Goal: Transaction & Acquisition: Purchase product/service

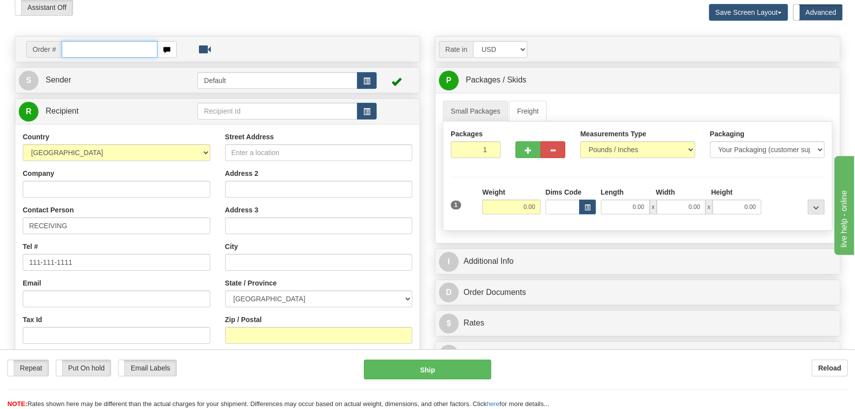
scroll to position [44, 0]
click at [170, 157] on select "AFGHANISTAN ALAND ISLANDS ALBANIA ALGERIA AMERICAN SAMOA ANDORRA ANGOLA ANGUILL…" at bounding box center [117, 152] width 188 height 17
select select "US"
click at [23, 144] on select "AFGHANISTAN ALAND ISLANDS ALBANIA ALGERIA AMERICAN SAMOA ANDORRA ANGOLA ANGUILL…" at bounding box center [117, 152] width 188 height 17
click at [120, 189] on input "Company" at bounding box center [117, 189] width 188 height 17
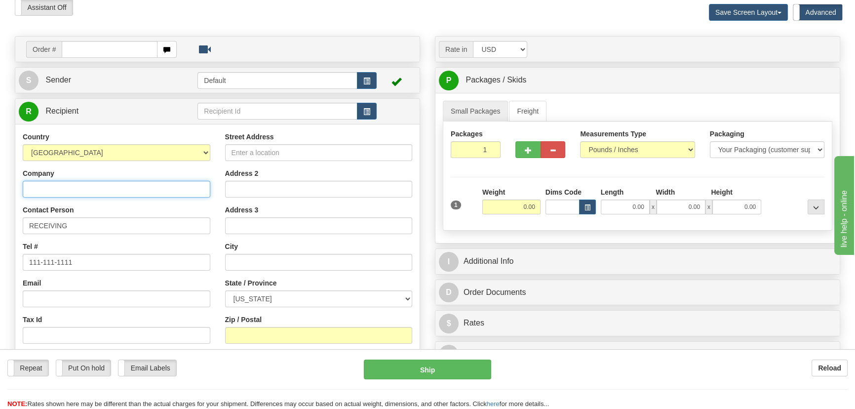
paste input "Eaton Corporation"
type input "Eaton Corporation"
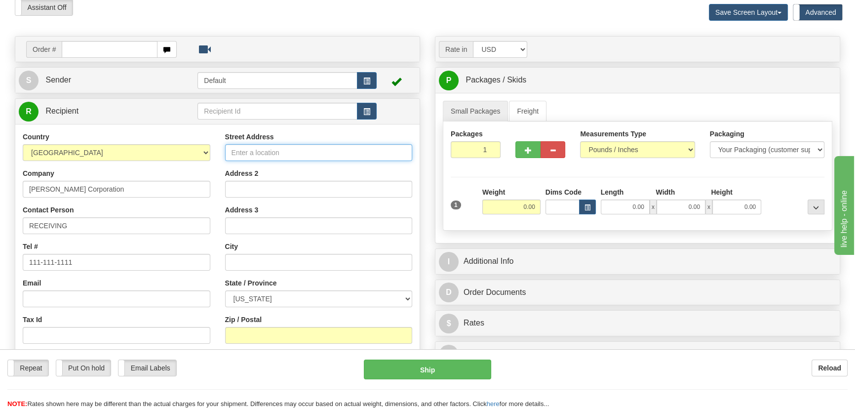
click at [269, 153] on input "Street Address" at bounding box center [319, 152] width 188 height 17
paste input "221 Heywood Road"
type input "221 Heywood Road"
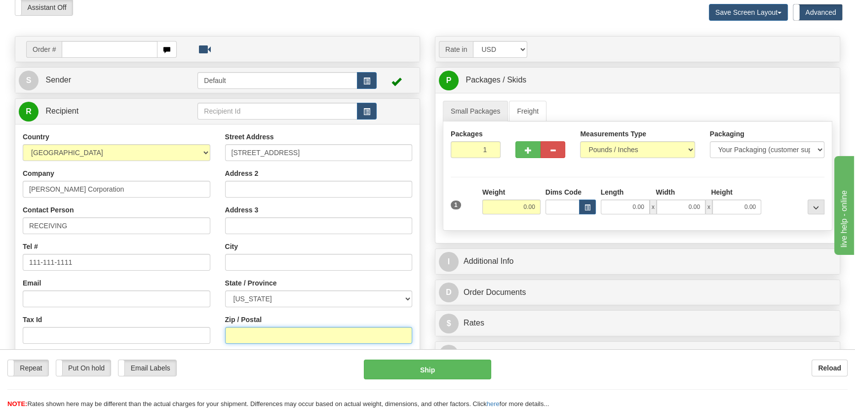
click at [274, 338] on input "Zip / Postal" at bounding box center [319, 335] width 188 height 17
paste input "28704"
type input "28704"
click at [412, 206] on div "Address 3" at bounding box center [319, 219] width 188 height 29
type input "ARDEN"
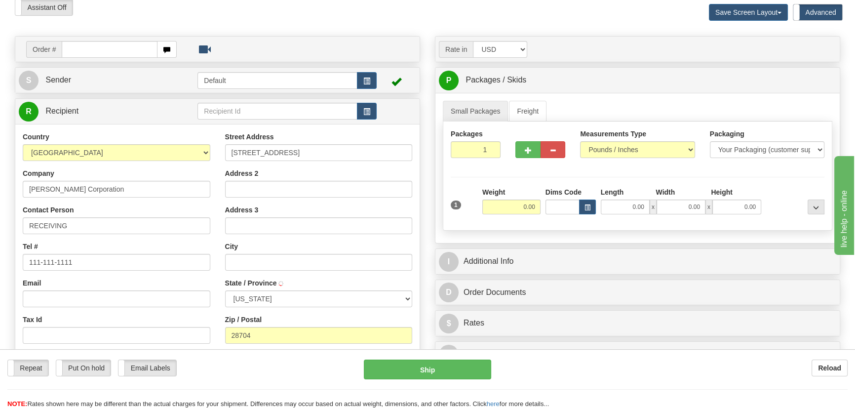
select select "NC"
drag, startPoint x: 488, startPoint y: 158, endPoint x: 527, endPoint y: 194, distance: 52.4
click at [517, 167] on div "Packages 1 1 Measurements Type" at bounding box center [638, 175] width 390 height 109
type input "3"
click at [527, 194] on div "Packages 3 1 Measurements Type" at bounding box center [638, 175] width 390 height 109
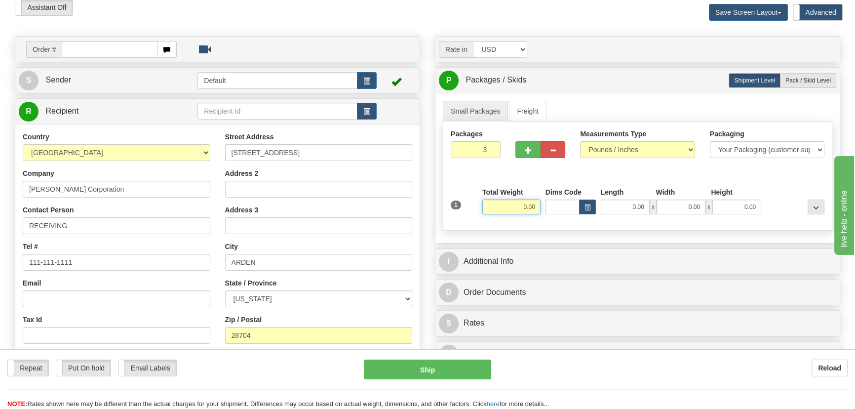
click at [513, 204] on input "0.00" at bounding box center [511, 206] width 58 height 15
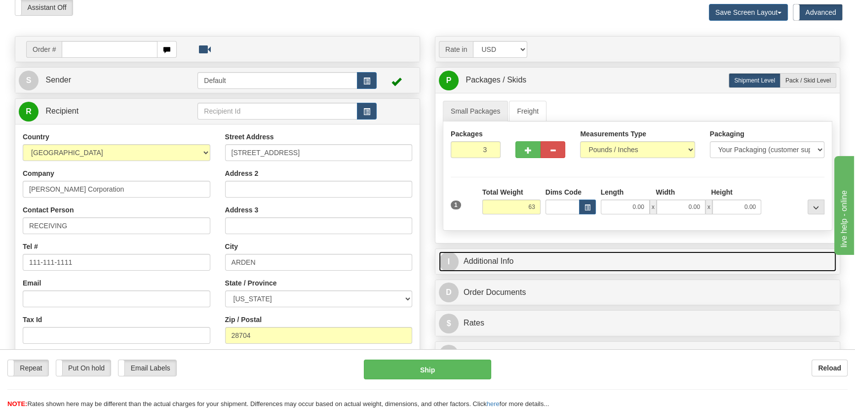
type input "63.00"
click at [622, 261] on link "I Additional Info" at bounding box center [637, 261] width 397 height 20
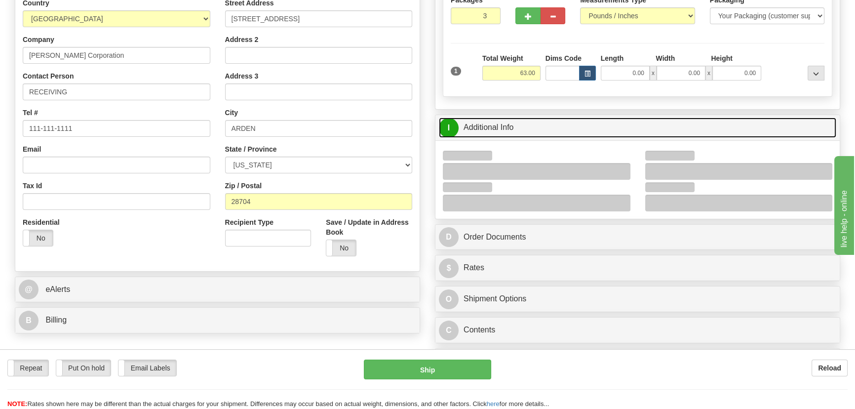
scroll to position [178, 0]
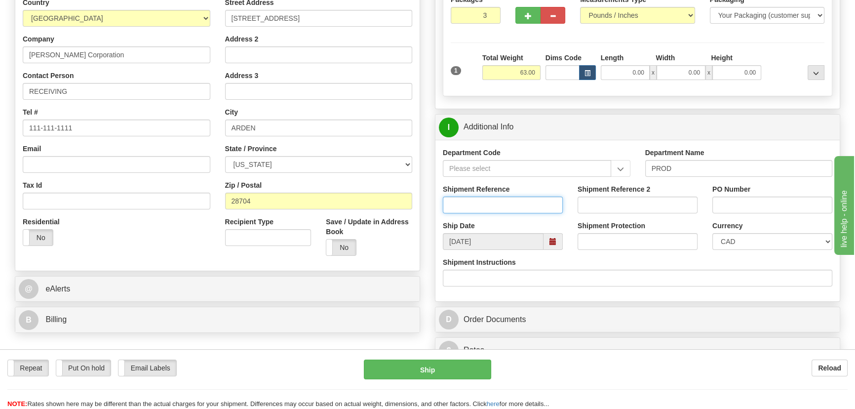
click at [542, 205] on input "Shipment Reference" at bounding box center [503, 204] width 120 height 17
type input "5399006140"
click at [758, 210] on input "PO Number" at bounding box center [772, 204] width 120 height 17
paste input "4135-775570OLS99528141"
type input "4135-775570OLS99528141"
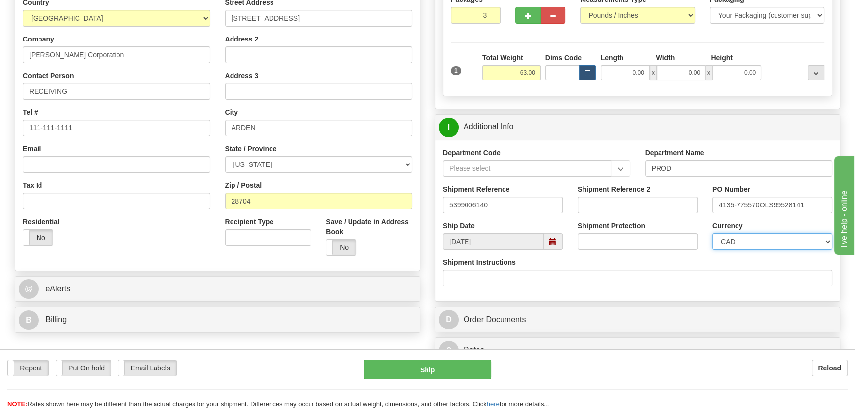
click at [740, 237] on select "CAD USD EUR ZAR [PERSON_NAME] ARN AUD AUS AWG BBD BFR BGN BHD BMD BND BRC BRL C…" at bounding box center [772, 241] width 120 height 17
select select "1"
click at [712, 233] on select "CAD USD EUR ZAR [PERSON_NAME] ARN AUD AUS AWG BBD BFR BGN BHD BMD BND BRC BRL C…" at bounding box center [772, 241] width 120 height 17
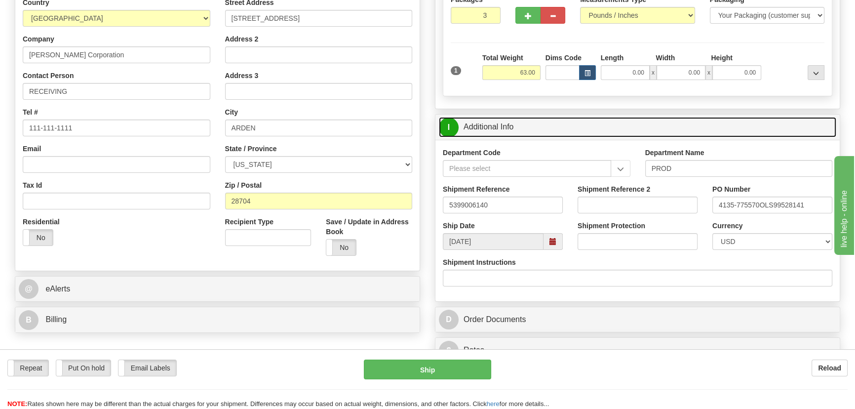
click at [742, 128] on link "I Additional Info" at bounding box center [637, 127] width 397 height 20
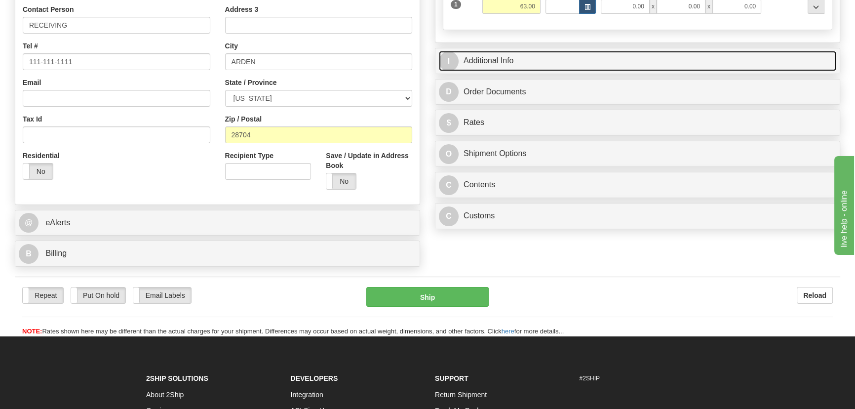
scroll to position [358, 0]
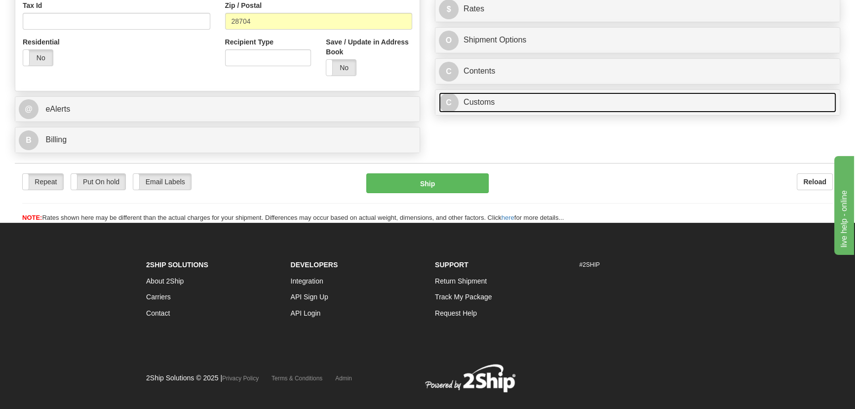
click at [633, 98] on link "C Customs" at bounding box center [637, 102] width 397 height 20
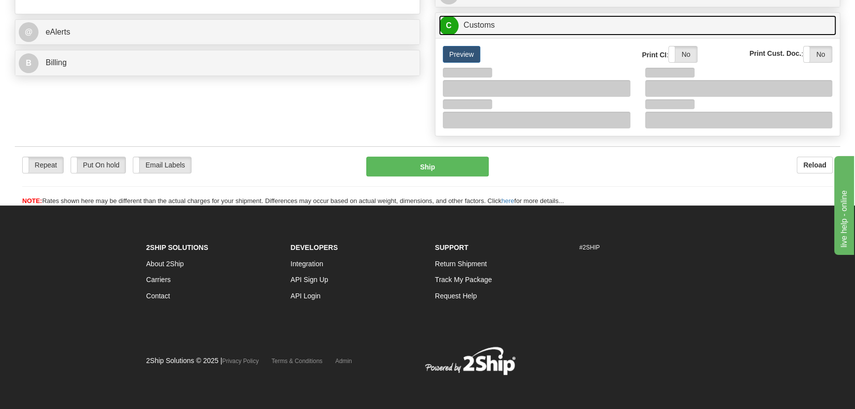
scroll to position [436, 0]
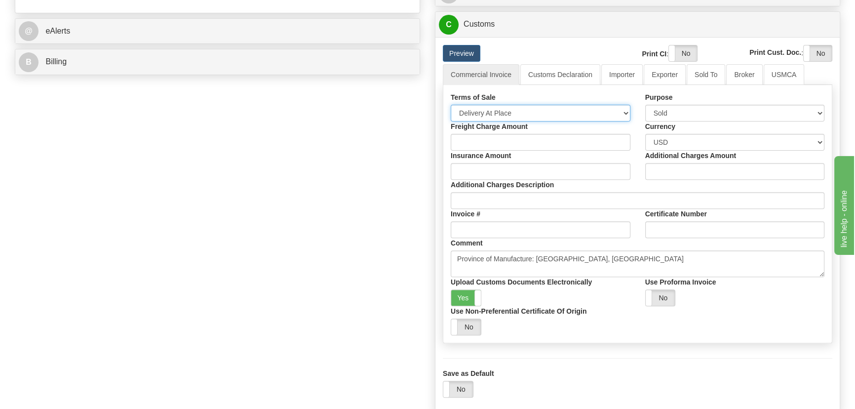
drag, startPoint x: 522, startPoint y: 112, endPoint x: 504, endPoint y: 121, distance: 21.0
click at [522, 112] on select "Free Carrier Free On Board Ex Works Delivered Duty Unpaid Delivered Duty Paid C…" at bounding box center [541, 113] width 180 height 17
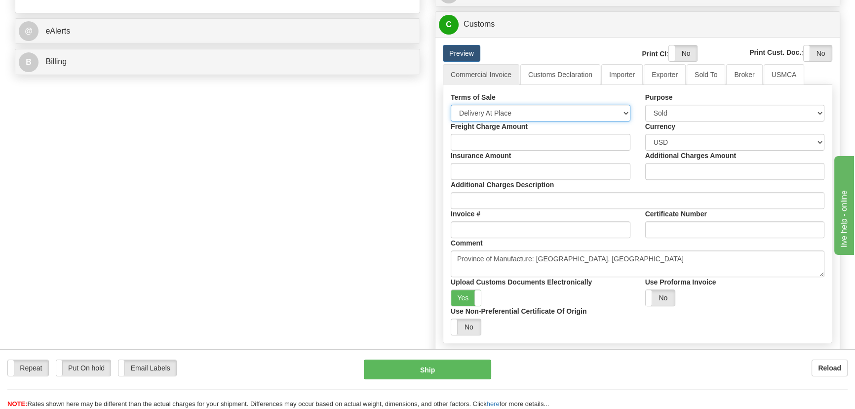
select select "7"
click at [451, 105] on select "Free Carrier Free On Board Ex Works Delivered Duty Unpaid Delivered Duty Paid C…" at bounding box center [541, 113] width 180 height 17
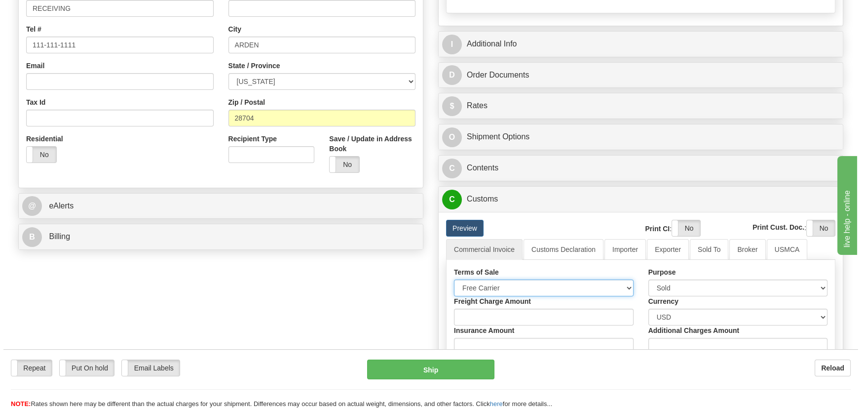
scroll to position [257, 0]
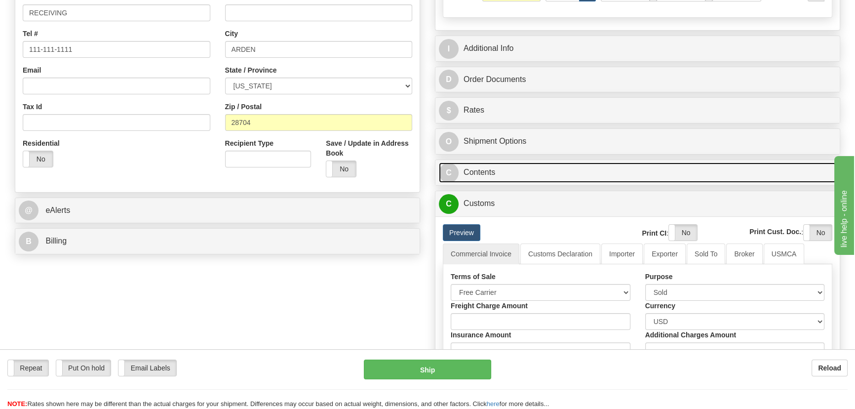
click at [591, 167] on link "C Contents" at bounding box center [637, 172] width 397 height 20
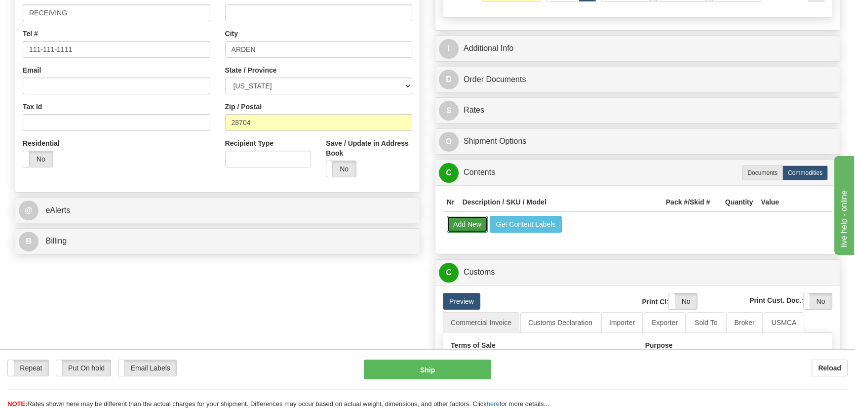
click at [472, 223] on button "Add New" at bounding box center [467, 224] width 41 height 17
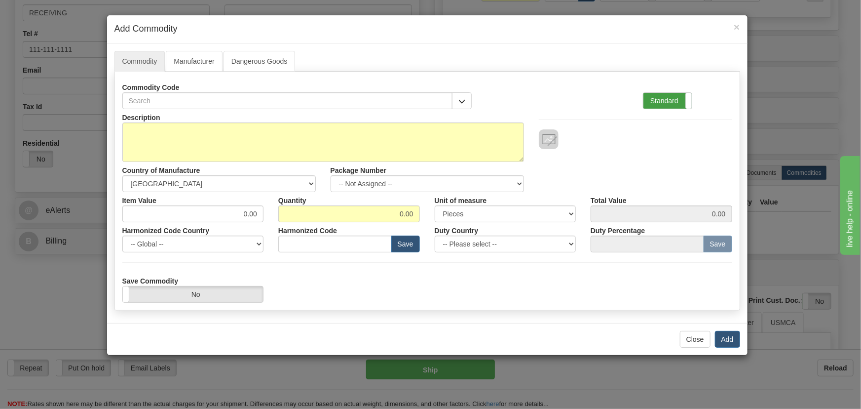
click at [679, 103] on label "Standard" at bounding box center [668, 101] width 48 height 16
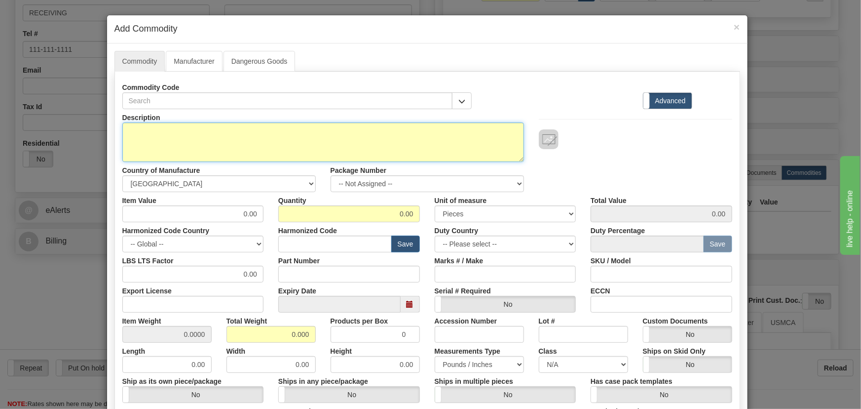
click at [294, 137] on textarea "Description" at bounding box center [323, 141] width 402 height 39
paste textarea "850EP5NNG5HNNAANMSSFBSENNB4"
type textarea "850EP5NNG5HNNAANMSSFBSENNB4"
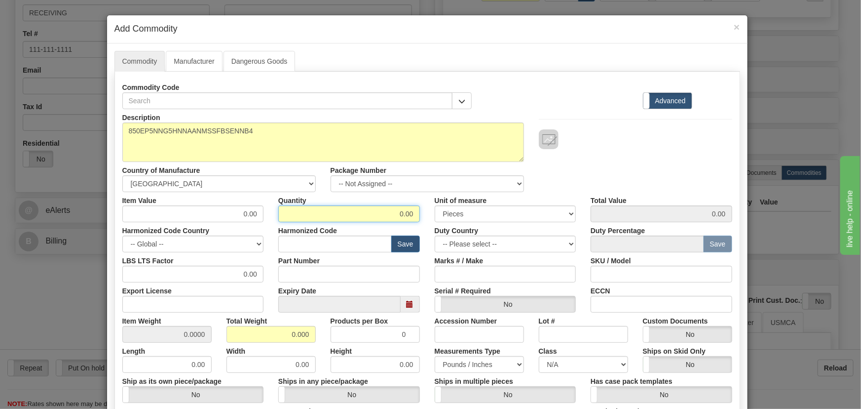
drag, startPoint x: 393, startPoint y: 214, endPoint x: 421, endPoint y: 226, distance: 30.1
click at [421, 225] on div "Description 850EP5NNG5HNNAANMSSFBSENNB4 Country of Manufacture -- Unknown -- AF…" at bounding box center [427, 326] width 610 height 434
type input "3"
drag, startPoint x: 278, startPoint y: 334, endPoint x: 313, endPoint y: 341, distance: 36.2
click at [313, 341] on div "Total Weight 0.000" at bounding box center [271, 328] width 104 height 30
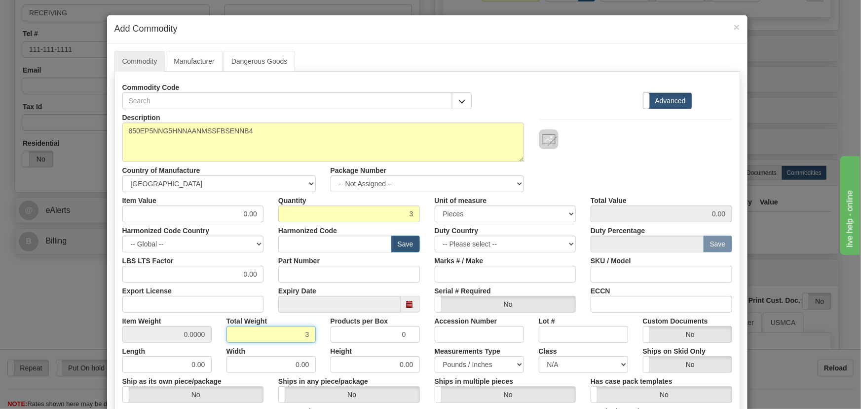
type input "3"
type input "1.0000"
drag, startPoint x: 232, startPoint y: 210, endPoint x: 291, endPoint y: 231, distance: 62.3
click at [301, 229] on div "Description 850EP5NNG5HNNAANMSSFBSENNB4 Country of Manufacture -- Unknown -- AF…" at bounding box center [427, 326] width 610 height 434
paste input "3.224,82"
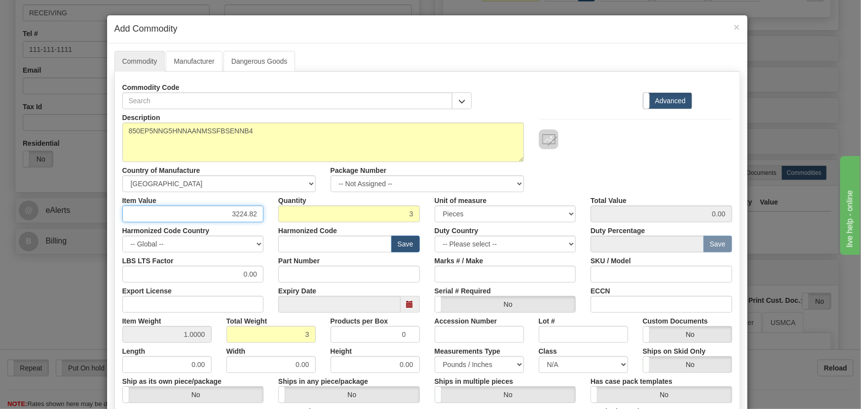
type input "3224.82"
type input "9674.46"
click at [606, 135] on div at bounding box center [636, 139] width 194 height 20
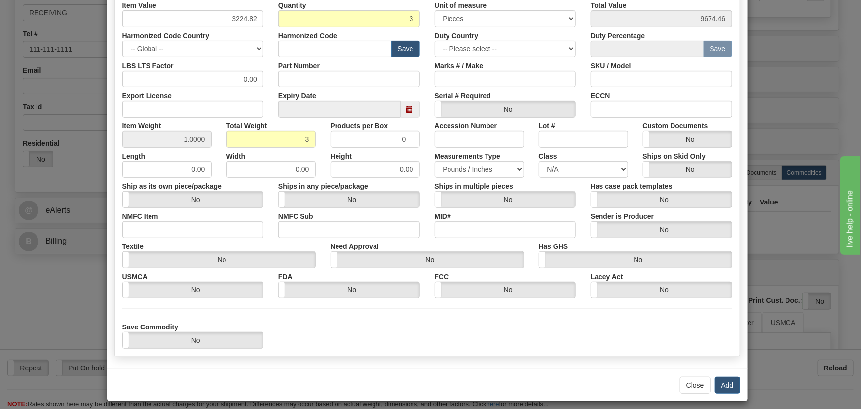
scroll to position [201, 0]
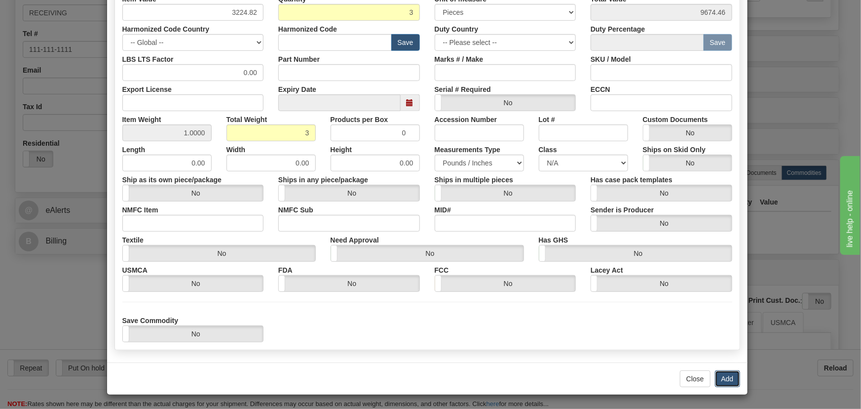
click at [734, 376] on button "Add" at bounding box center [727, 378] width 25 height 17
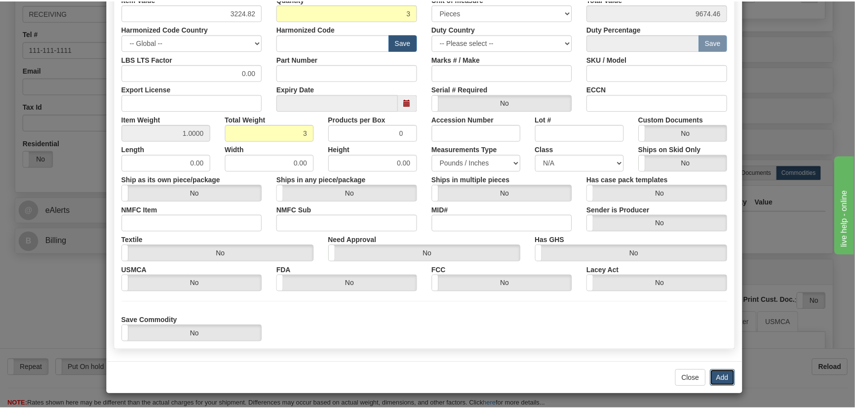
scroll to position [0, 0]
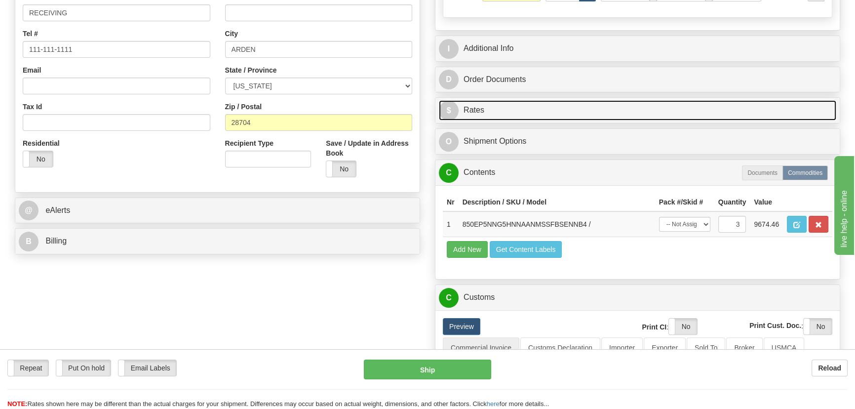
click at [709, 108] on link "$ Rates" at bounding box center [637, 110] width 397 height 20
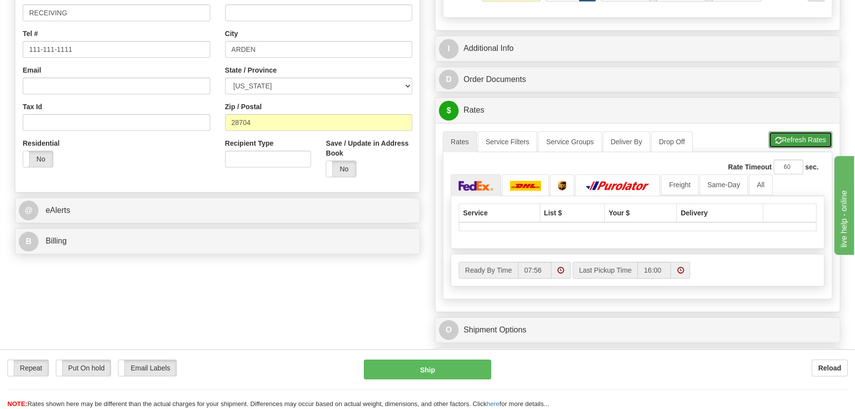
click at [789, 138] on button "Refresh Rates" at bounding box center [801, 139] width 64 height 17
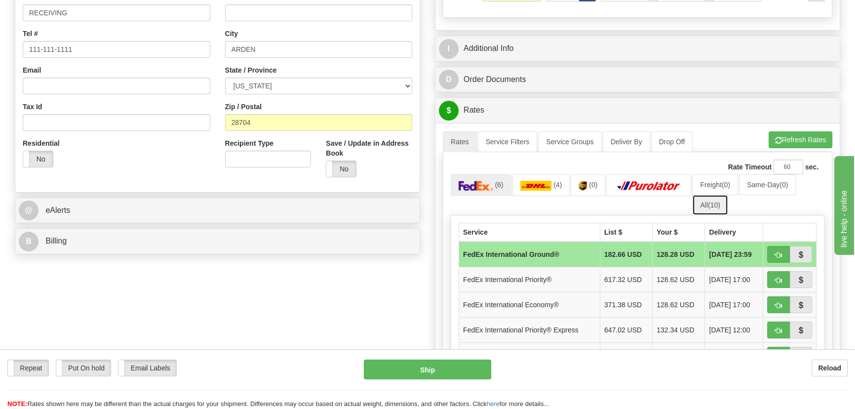
click at [720, 204] on span "(10)" at bounding box center [714, 205] width 12 height 8
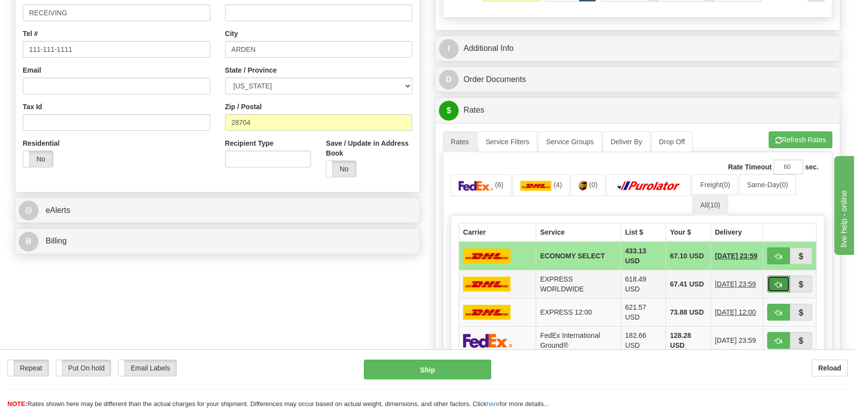
drag, startPoint x: 778, startPoint y: 281, endPoint x: 772, endPoint y: 283, distance: 6.2
click at [779, 281] on span "button" at bounding box center [778, 284] width 7 height 6
type input "P"
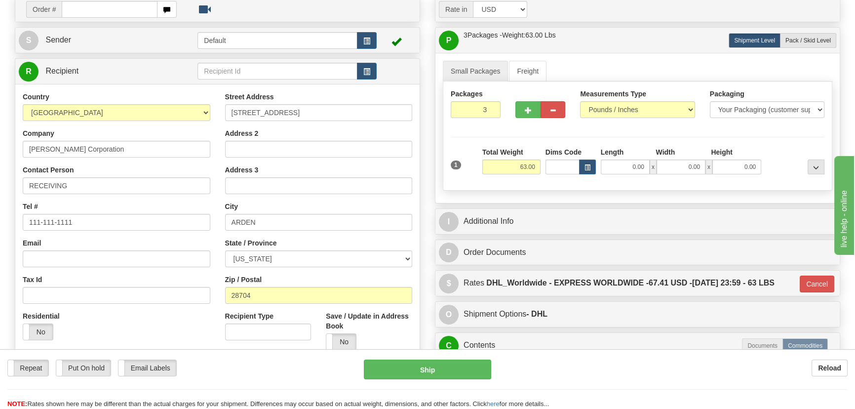
scroll to position [77, 0]
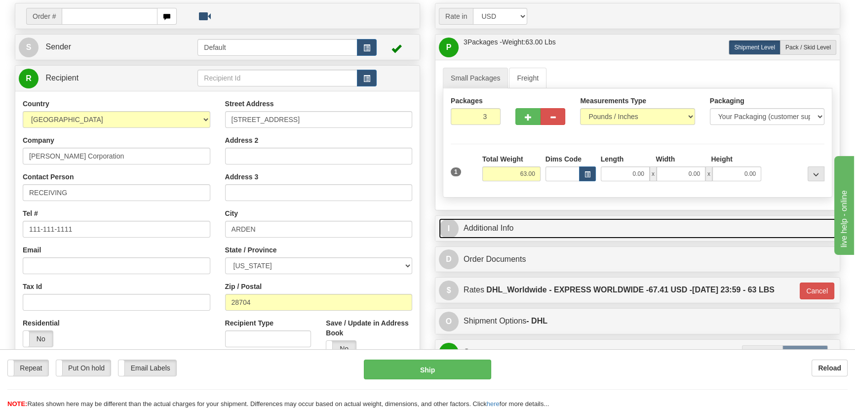
click at [686, 223] on link "I Additional Info" at bounding box center [637, 228] width 397 height 20
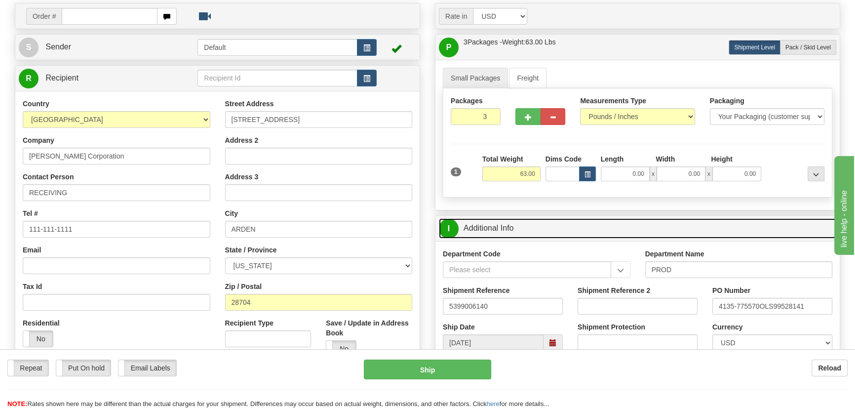
click at [686, 223] on link "I Additional Info" at bounding box center [637, 228] width 397 height 20
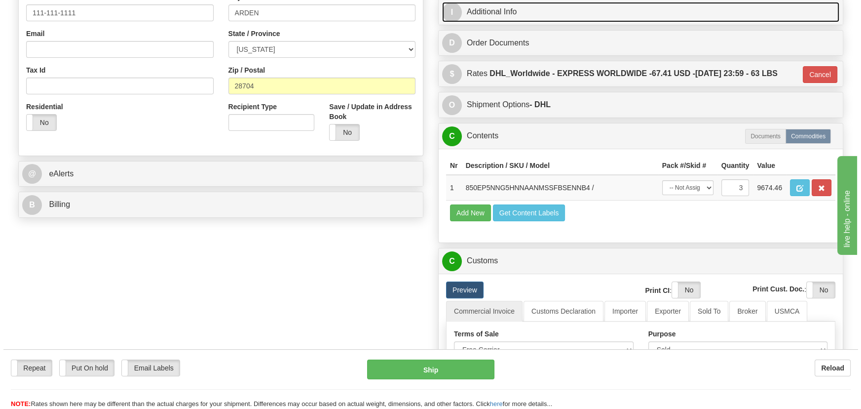
scroll to position [301, 0]
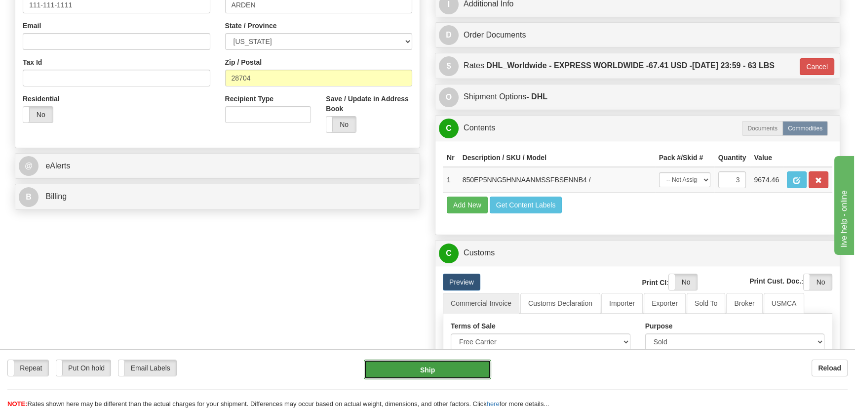
click at [438, 372] on button "Ship" at bounding box center [428, 369] width 128 height 20
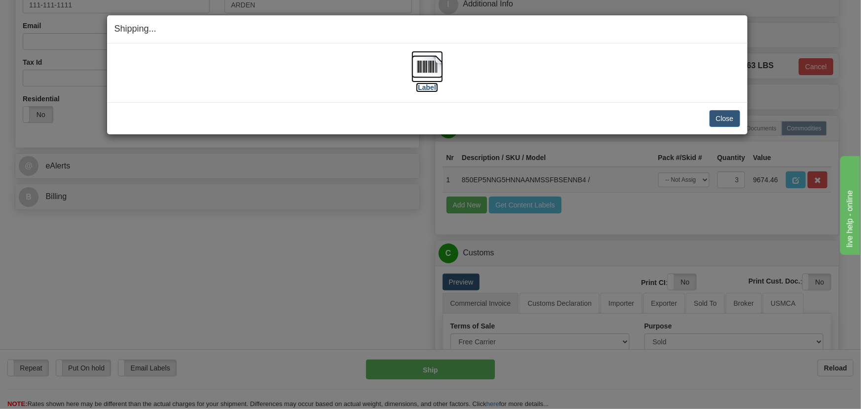
click at [432, 73] on img at bounding box center [428, 67] width 32 height 32
click at [728, 117] on button "Close" at bounding box center [725, 118] width 31 height 17
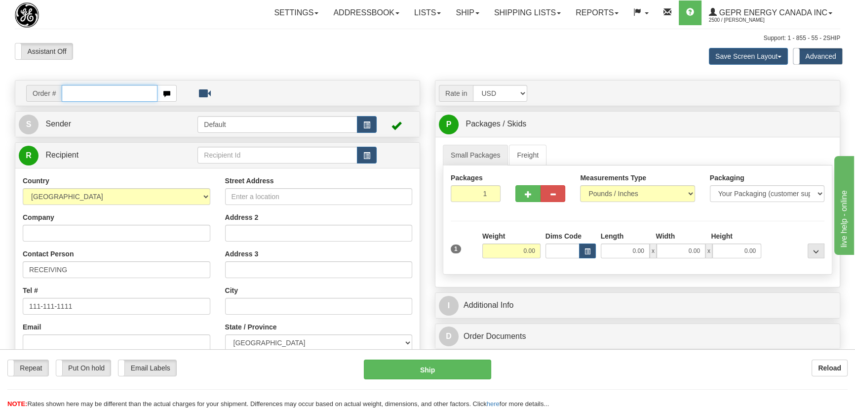
click at [132, 94] on input "text" at bounding box center [110, 93] width 96 height 17
paste input "86707970"
type input "86707970"
click at [197, 58] on body "Training Course Close Toggle navigation Settings Shipping Preferences New Recip…" at bounding box center [430, 204] width 861 height 409
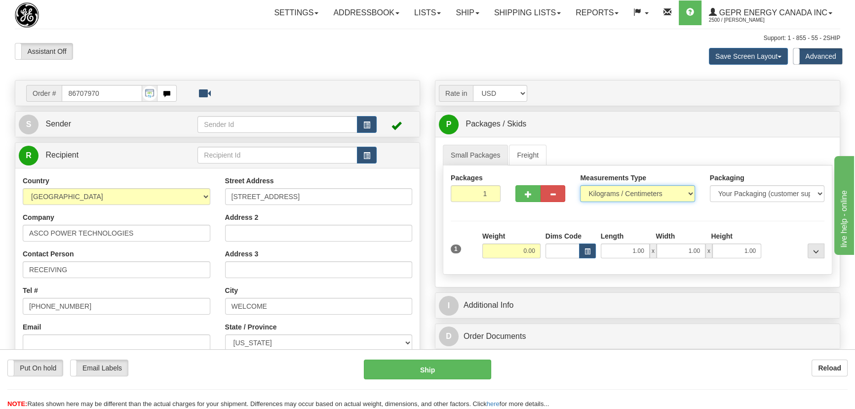
click at [669, 197] on select "Pounds / Inches Kilograms / Centimeters" at bounding box center [637, 193] width 115 height 17
select select "0"
click at [580, 185] on select "Pounds / Inches Kilograms / Centimeters" at bounding box center [637, 193] width 115 height 17
drag, startPoint x: 472, startPoint y: 194, endPoint x: 501, endPoint y: 220, distance: 38.8
click at [501, 208] on div "Packages 1 1" at bounding box center [475, 191] width 65 height 37
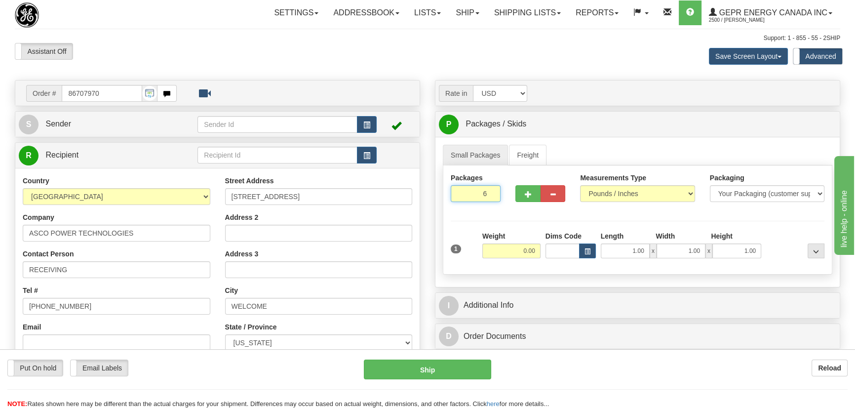
type input "6"
click at [522, 229] on div "Packages 6 1 Measurements Type" at bounding box center [638, 219] width 390 height 109
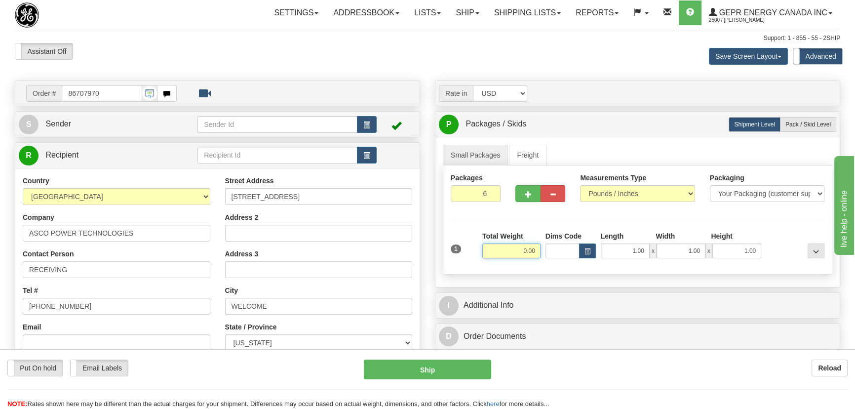
click at [509, 249] on input "0.00" at bounding box center [511, 250] width 58 height 15
type input "126.00"
click at [780, 229] on div "Packages 6 1 Measurements Type" at bounding box center [638, 219] width 390 height 109
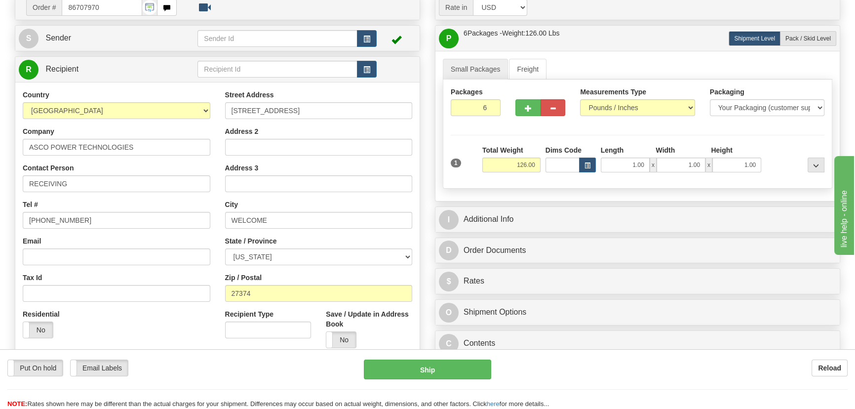
scroll to position [89, 0]
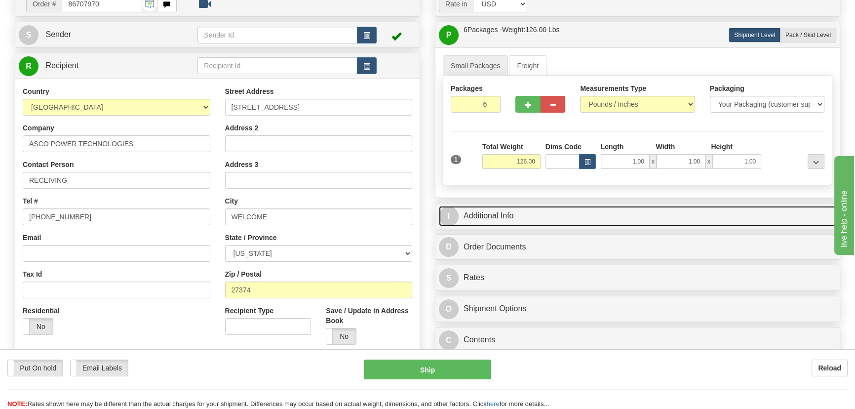
click at [646, 211] on link "I Additional Info" at bounding box center [637, 216] width 397 height 20
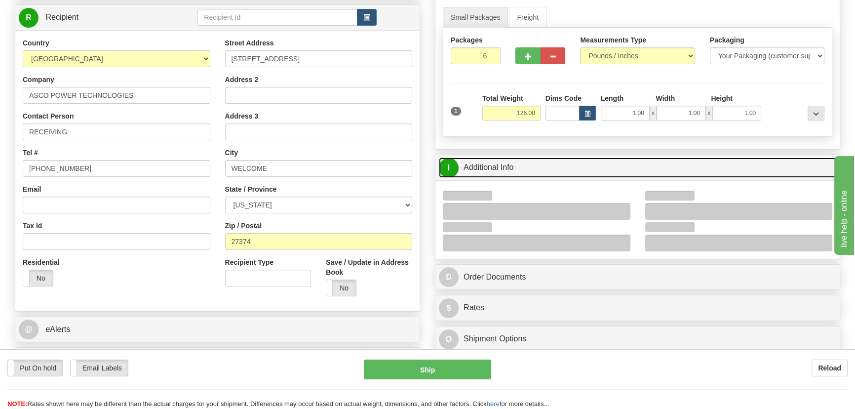
scroll to position [179, 0]
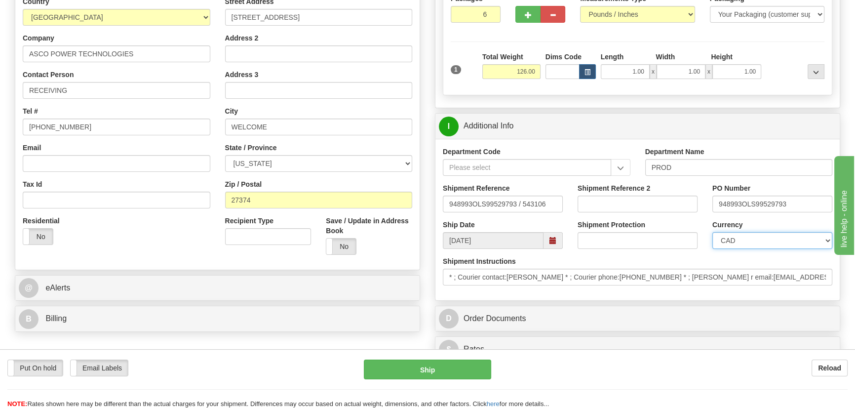
click at [750, 241] on select "CAD USD EUR ZAR [PERSON_NAME] ARN AUD AUS AWG BBD BFR BGN BHD BMD BND BRC BRL C…" at bounding box center [772, 240] width 120 height 17
select select "1"
click at [712, 232] on select "CAD USD EUR ZAR [PERSON_NAME] ARN AUD AUS AWG BBD BFR BGN BHD BMD BND BRC BRL C…" at bounding box center [772, 240] width 120 height 17
click at [622, 205] on input "Shipment Reference 2" at bounding box center [638, 203] width 120 height 17
drag, startPoint x: 624, startPoint y: 203, endPoint x: 578, endPoint y: 200, distance: 46.5
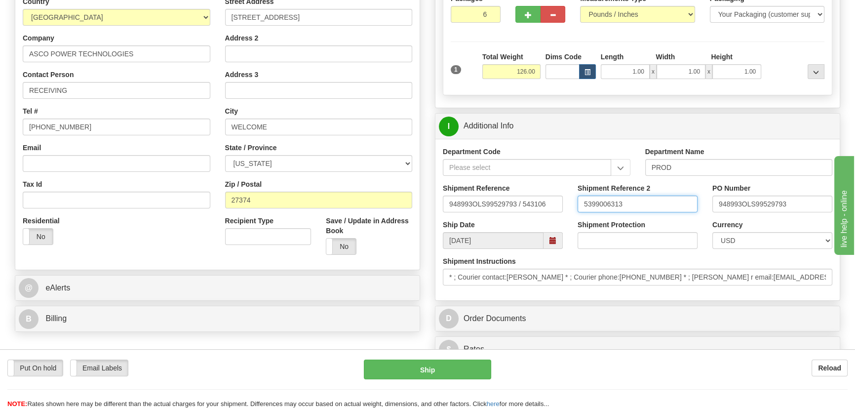
click at [578, 200] on input "5399006313" at bounding box center [638, 203] width 120 height 17
type input "5399006313"
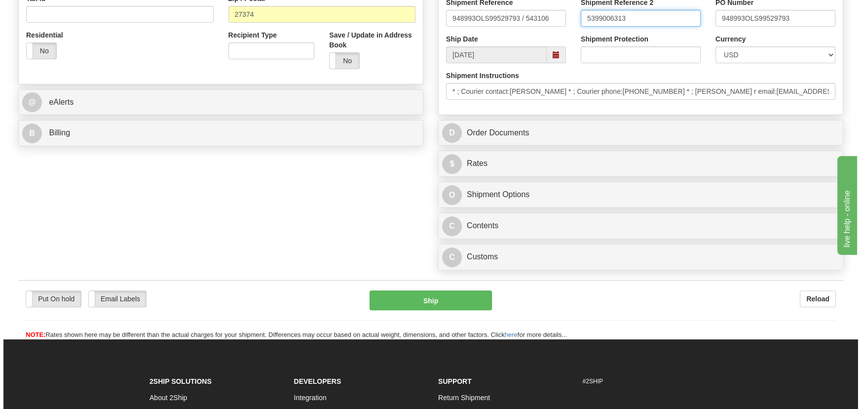
scroll to position [494, 0]
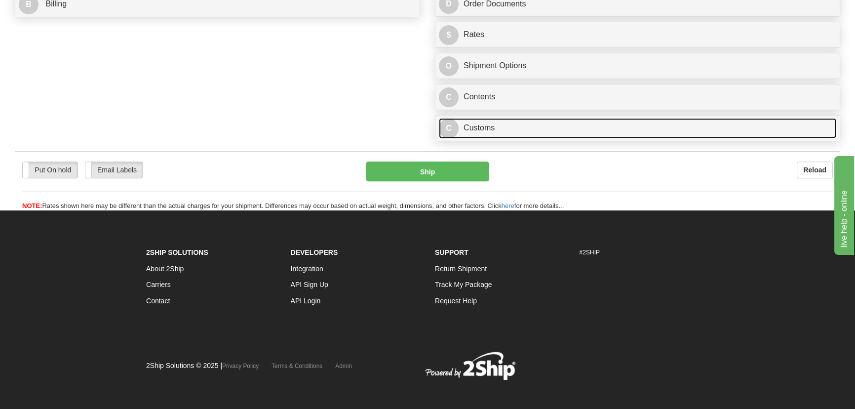
click at [628, 136] on link "C Customs" at bounding box center [637, 128] width 397 height 20
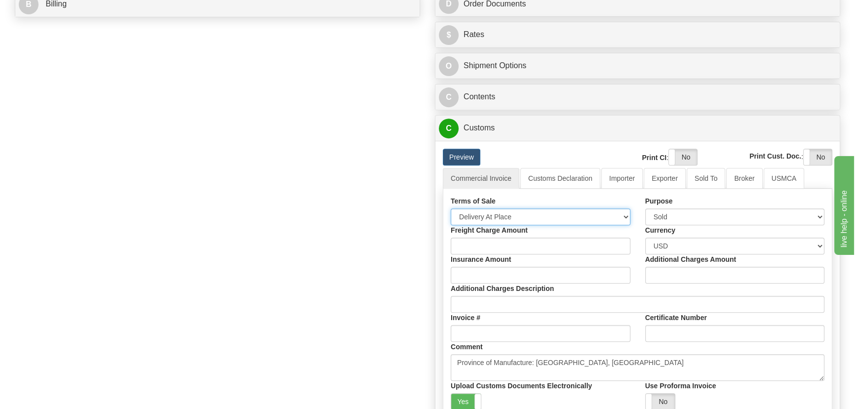
click at [555, 210] on select "Free Carrier Free On Board Ex Works Delivered Duty Unpaid Delivered Duty Paid C…" at bounding box center [541, 216] width 180 height 17
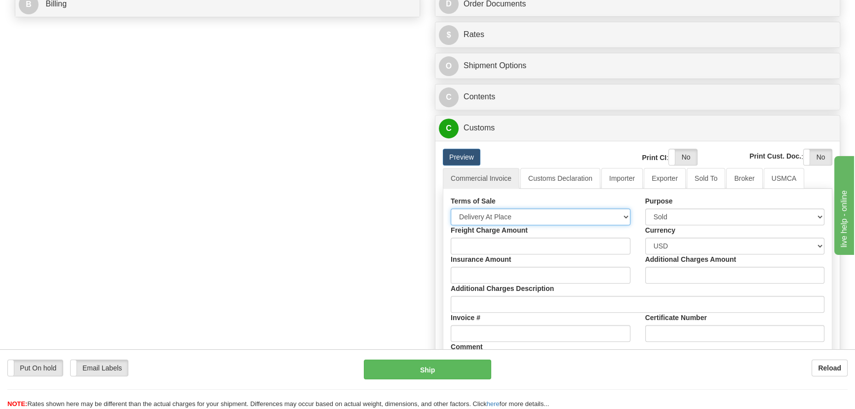
select select "7"
click at [451, 208] on select "Free Carrier Free On Board Ex Works Delivered Duty Unpaid Delivered Duty Paid C…" at bounding box center [541, 216] width 180 height 17
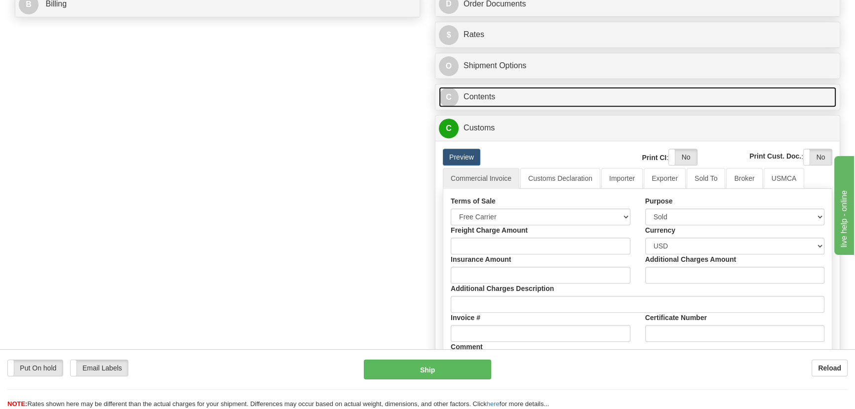
click at [734, 91] on link "C Contents" at bounding box center [637, 97] width 397 height 20
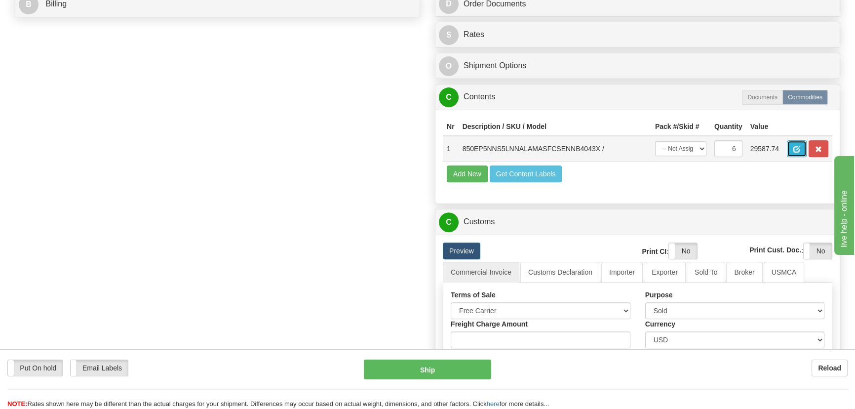
click at [797, 153] on button "button" at bounding box center [797, 148] width 20 height 17
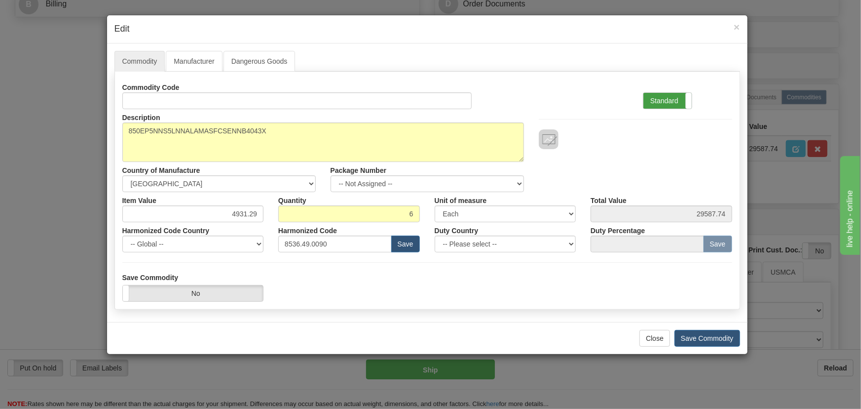
click at [676, 97] on label "Standard" at bounding box center [668, 101] width 48 height 16
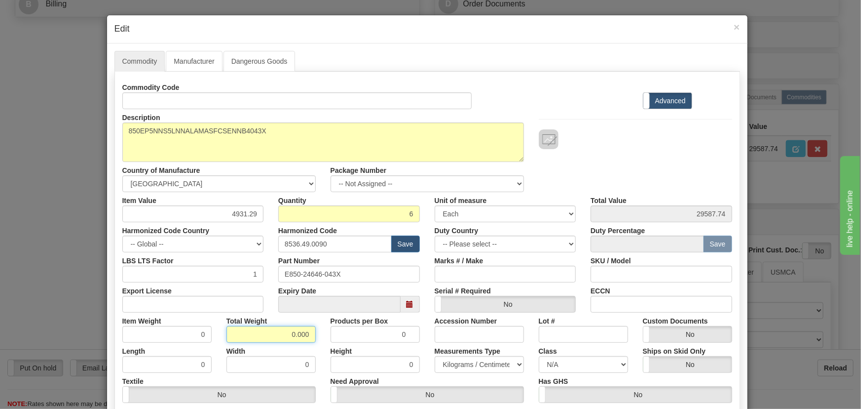
drag, startPoint x: 290, startPoint y: 335, endPoint x: 313, endPoint y: 340, distance: 24.2
click at [313, 341] on div "Total Weight 0.000" at bounding box center [271, 328] width 104 height 30
type input "5"
type input "0.8333"
click at [637, 149] on div "Description 850EP5NNS5LNNALAMASFCSENNB4043X Country of Manufacture -- Unknown -…" at bounding box center [427, 150] width 625 height 83
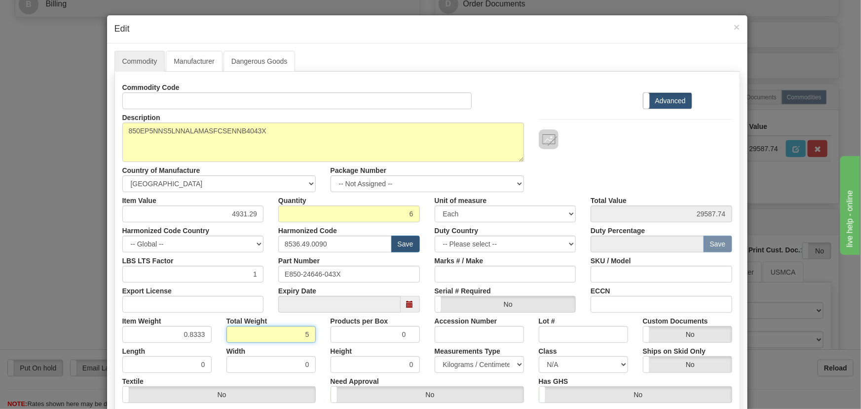
drag, startPoint x: 294, startPoint y: 339, endPoint x: 335, endPoint y: 352, distance: 42.9
click at [337, 352] on div "Commodity Code Standard Advanced Description 850EP5NNS5LNNALAMASFCSENNB4043X Co…" at bounding box center [427, 256] width 610 height 354
type input "6"
type input "1.0000"
click at [615, 148] on div at bounding box center [636, 139] width 194 height 20
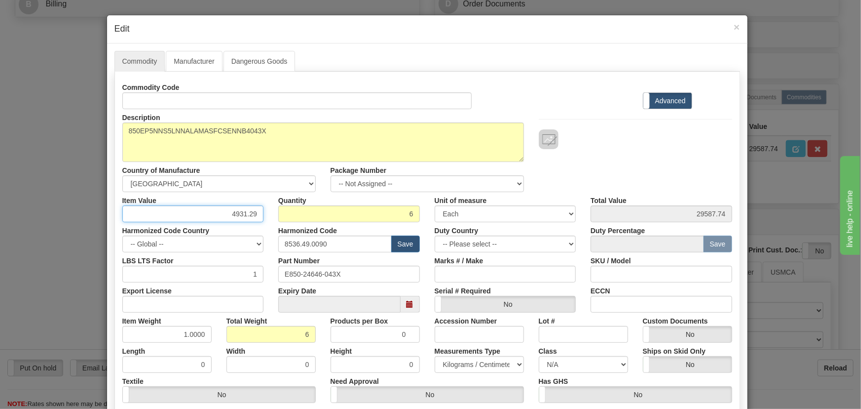
drag, startPoint x: 234, startPoint y: 212, endPoint x: 257, endPoint y: 219, distance: 23.7
click at [256, 220] on input "4931.29" at bounding box center [193, 213] width 142 height 17
click at [225, 213] on input "4931.29" at bounding box center [193, 213] width 142 height 17
drag, startPoint x: 225, startPoint y: 213, endPoint x: 260, endPoint y: 220, distance: 36.2
click at [260, 220] on div "4931.29" at bounding box center [193, 213] width 142 height 17
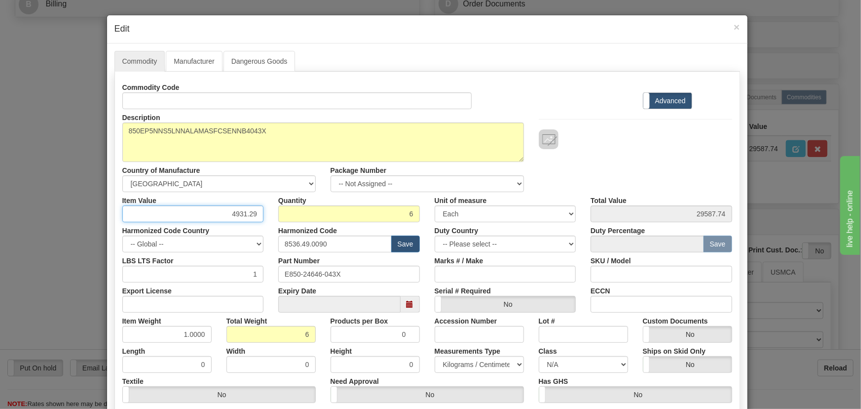
paste input "3.942,21"
type input "3942.21"
type input "23653.26"
click at [639, 121] on div at bounding box center [636, 129] width 208 height 40
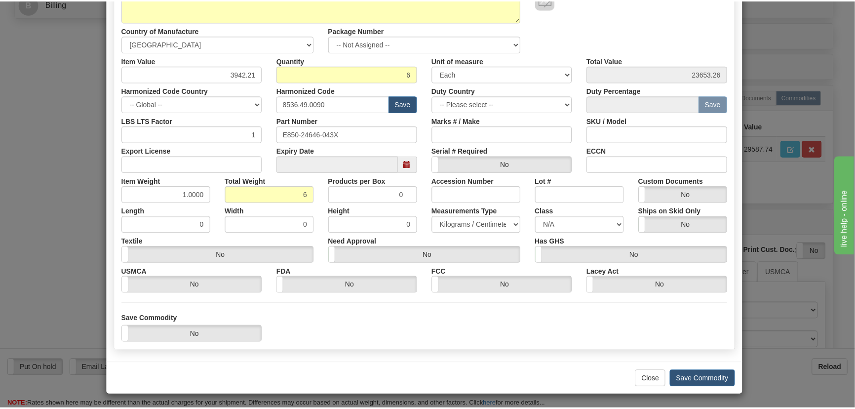
scroll to position [140, 0]
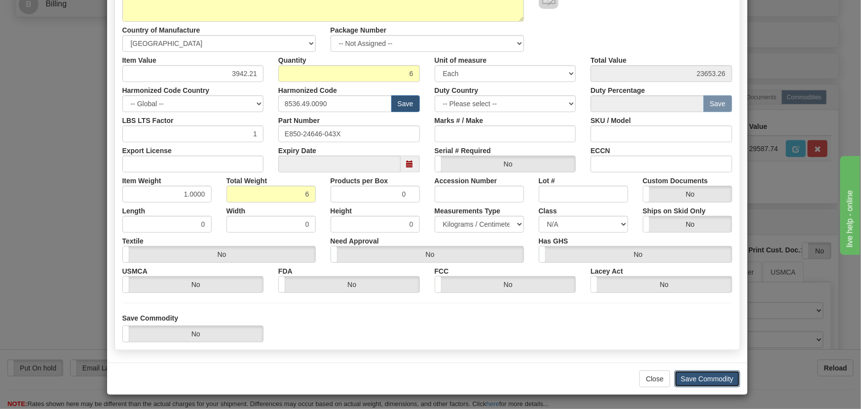
click at [697, 376] on button "Save Commodity" at bounding box center [708, 378] width 66 height 17
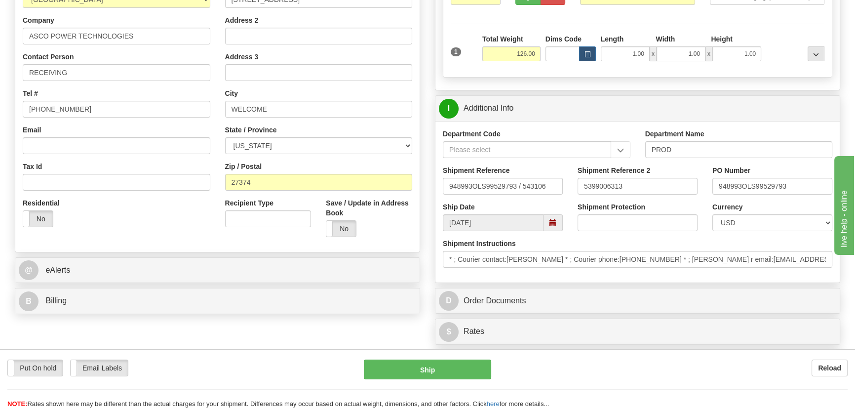
scroll to position [179, 0]
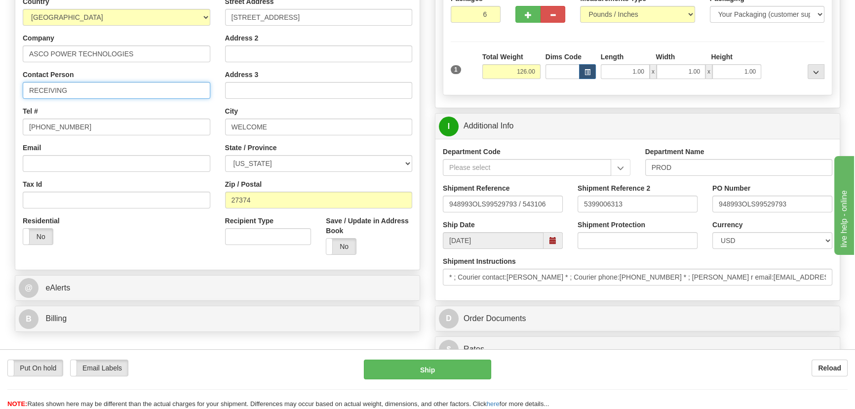
click at [166, 92] on input "RECEIVING" at bounding box center [117, 90] width 188 height 17
paste input "ASCO# 1482110-002"
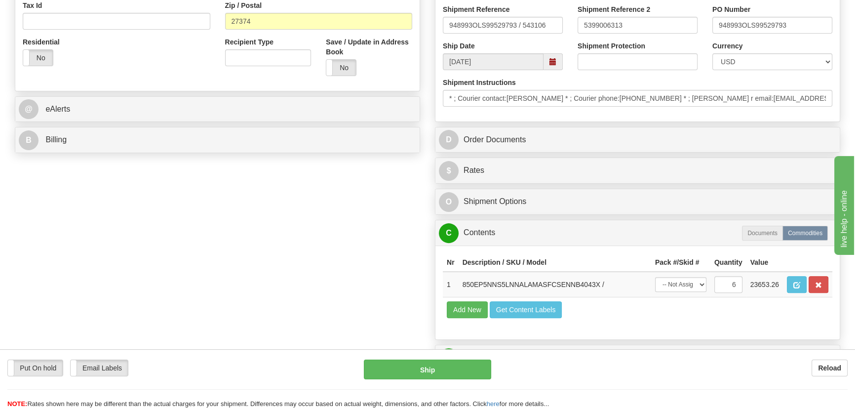
scroll to position [359, 0]
type input "RECEIVING/ASCO# 1482110-002"
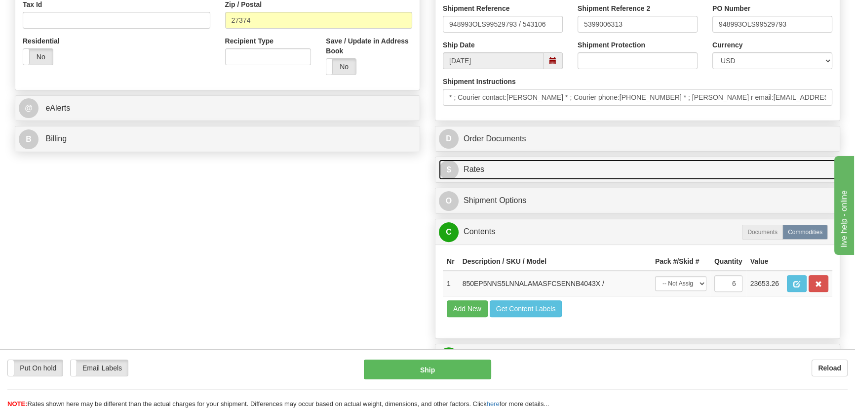
click at [657, 168] on link "$ Rates" at bounding box center [637, 169] width 397 height 20
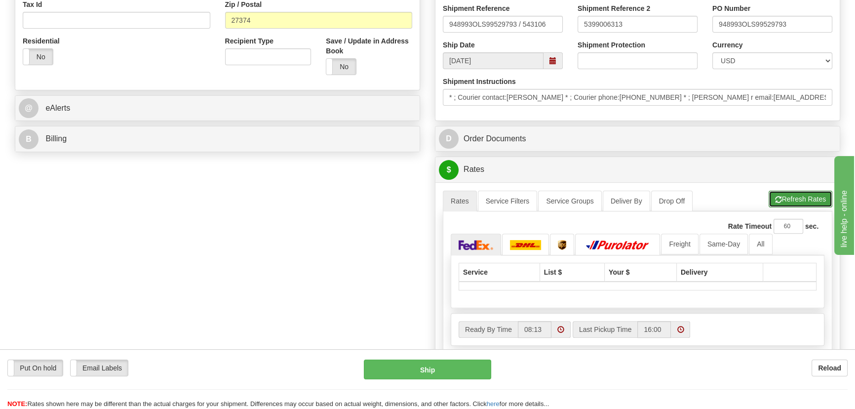
click at [814, 201] on button "Refresh Rates" at bounding box center [801, 199] width 64 height 17
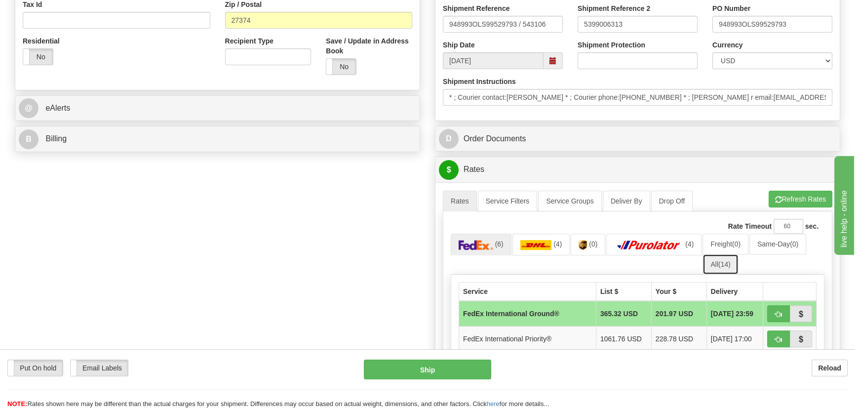
click at [721, 265] on span "(14)" at bounding box center [724, 264] width 12 height 8
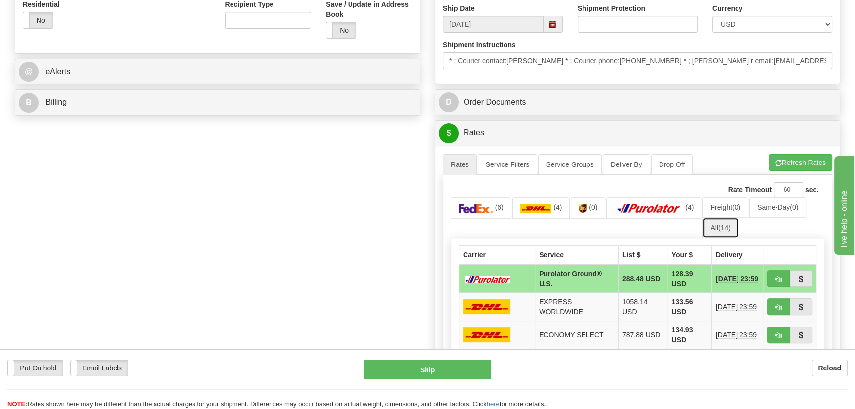
scroll to position [449, 0]
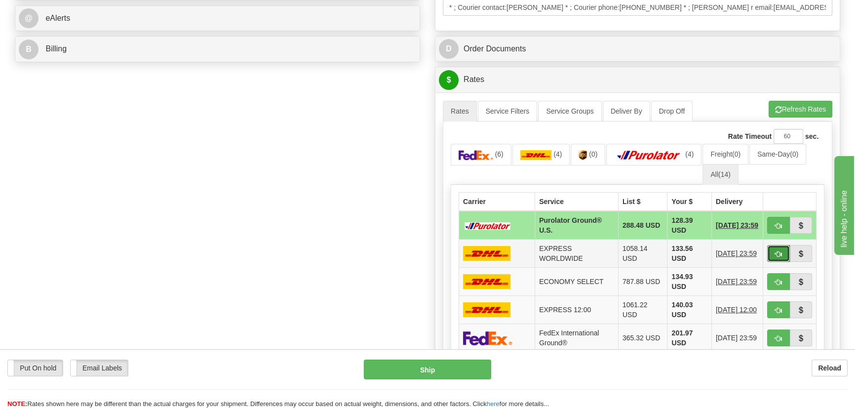
click at [773, 250] on button "button" at bounding box center [778, 253] width 23 height 17
type input "P"
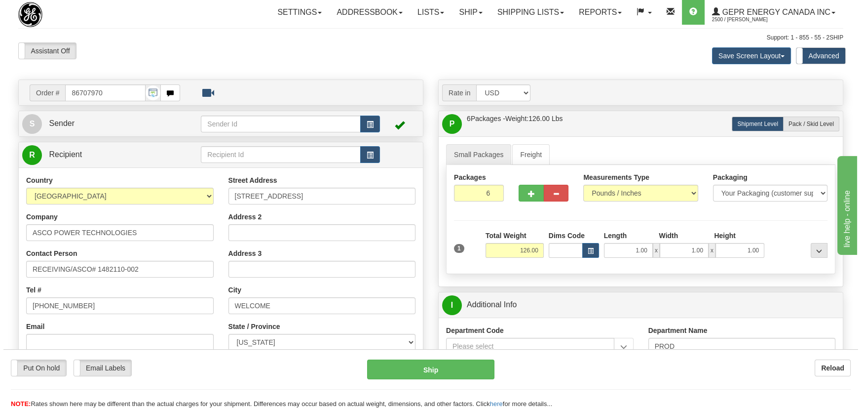
scroll to position [0, 0]
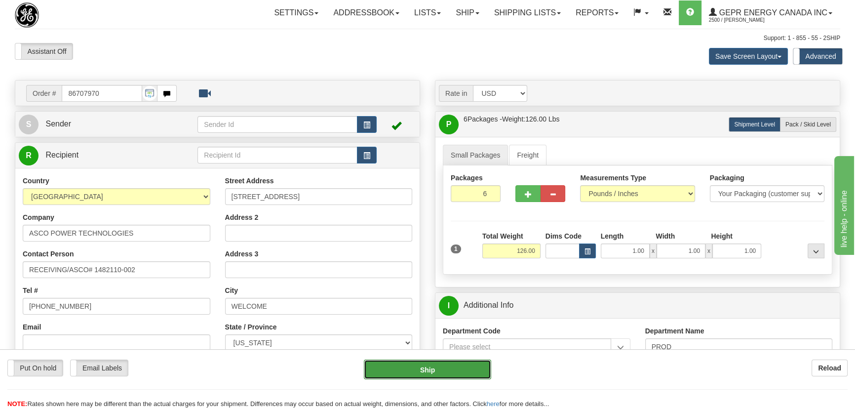
click at [422, 371] on button "Ship" at bounding box center [428, 369] width 128 height 20
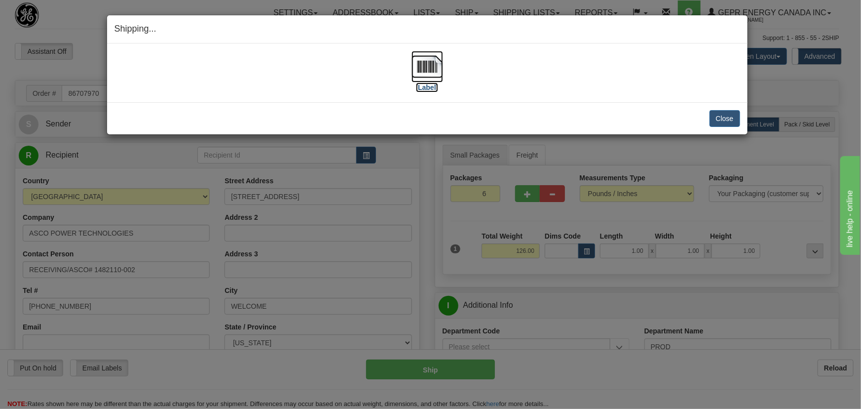
click at [421, 71] on img at bounding box center [428, 67] width 32 height 32
click at [730, 117] on button "Close" at bounding box center [725, 118] width 31 height 17
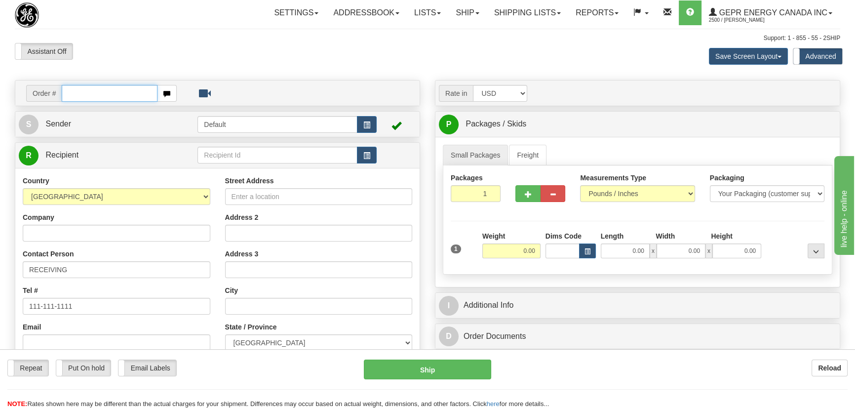
paste input "86707965"
type input "86707965"
click at [138, 55] on body "Training Course Close Toggle navigation Settings Shipping Preferences New Recip…" at bounding box center [430, 204] width 861 height 409
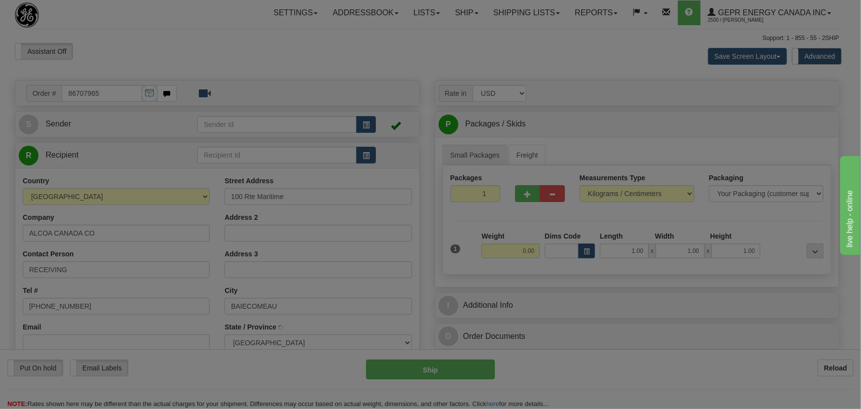
type input "BAIE-COMEAU"
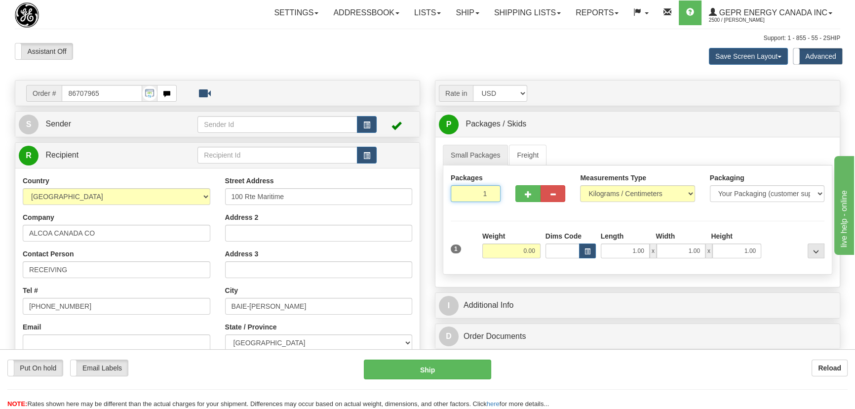
drag, startPoint x: 497, startPoint y: 195, endPoint x: 525, endPoint y: 204, distance: 29.0
click at [525, 204] on div "Packages 1 1" at bounding box center [637, 192] width 389 height 38
type input "4"
click at [633, 190] on div "Packages 4 1 Measurements Type" at bounding box center [638, 219] width 390 height 109
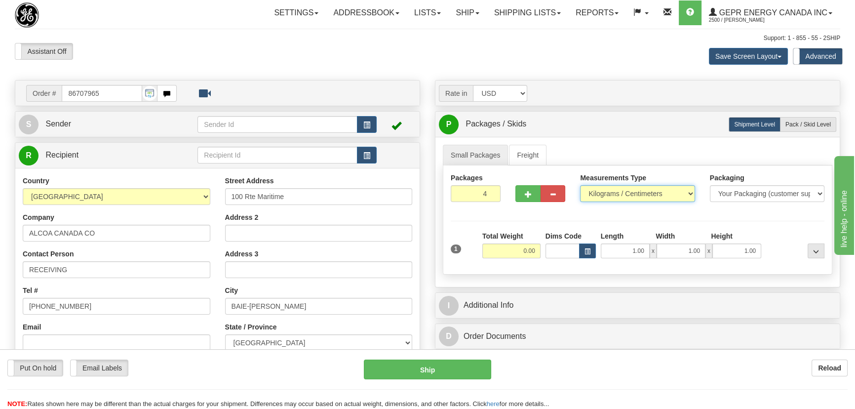
select select "0"
click at [580, 185] on select "Pounds / Inches Kilograms / Centimeters" at bounding box center [637, 193] width 115 height 17
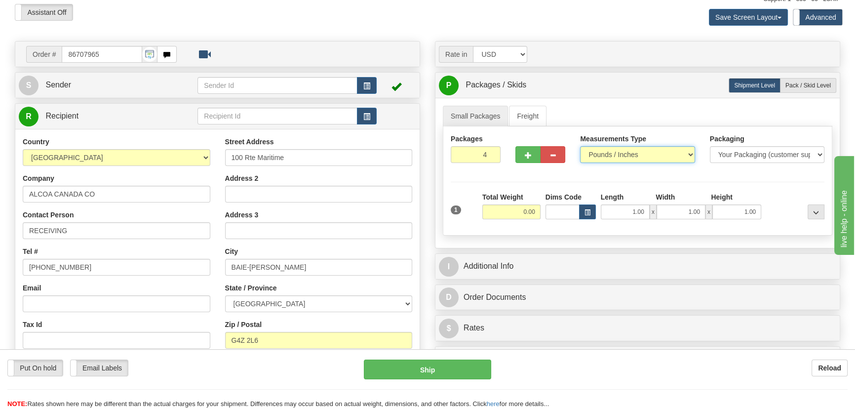
scroll to position [89, 0]
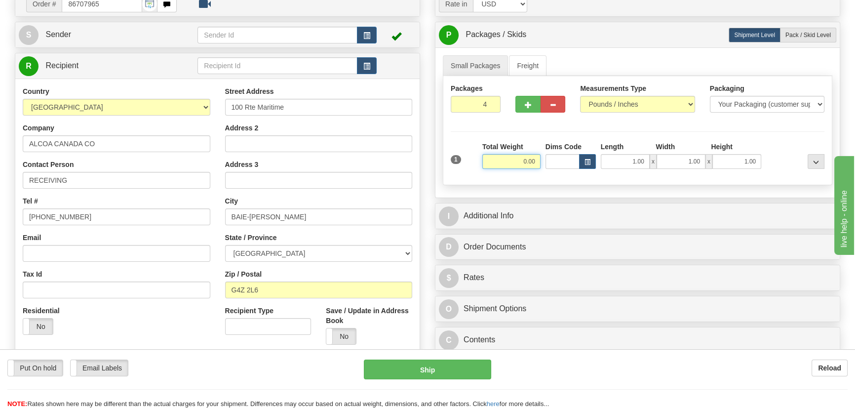
drag, startPoint x: 521, startPoint y: 163, endPoint x: 575, endPoint y: 169, distance: 54.1
click at [575, 169] on div "1 Total Weight 0.00 Dims Code x" at bounding box center [637, 159] width 379 height 35
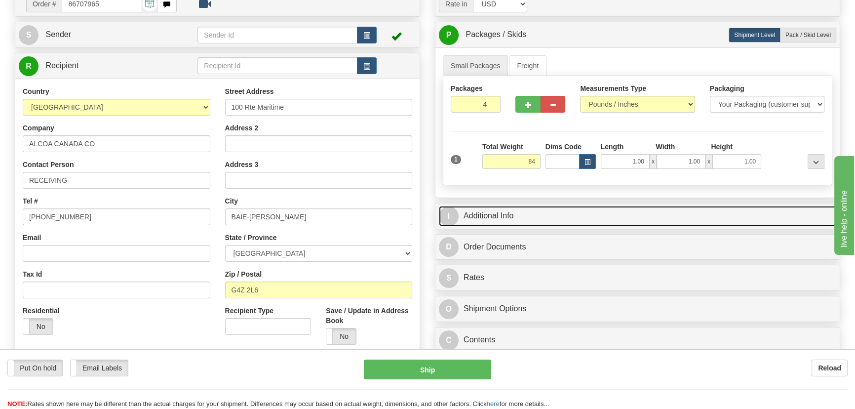
type input "84.00"
click at [626, 211] on link "I Additional Info" at bounding box center [637, 216] width 397 height 20
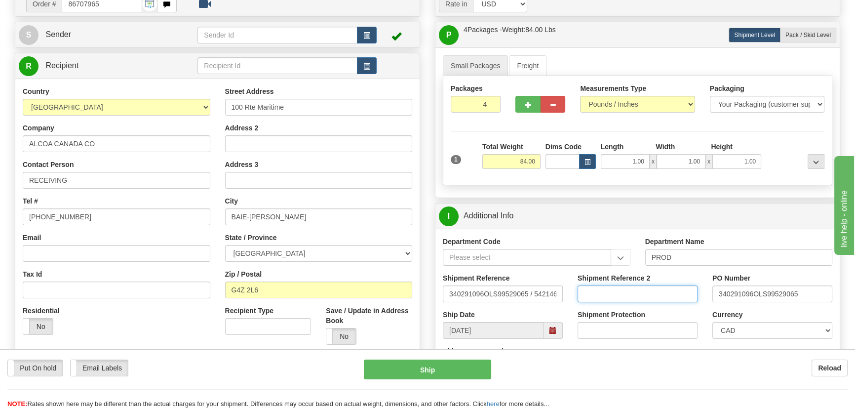
click at [623, 293] on input "Shipment Reference 2" at bounding box center [638, 293] width 120 height 17
type input "5399006205"
click at [699, 203] on div "I Additional Info" at bounding box center [637, 215] width 404 height 25
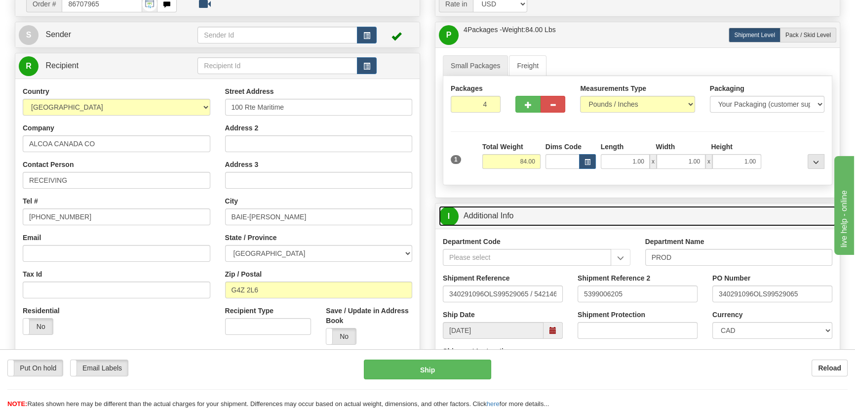
click at [747, 217] on link "I Additional Info" at bounding box center [637, 216] width 397 height 20
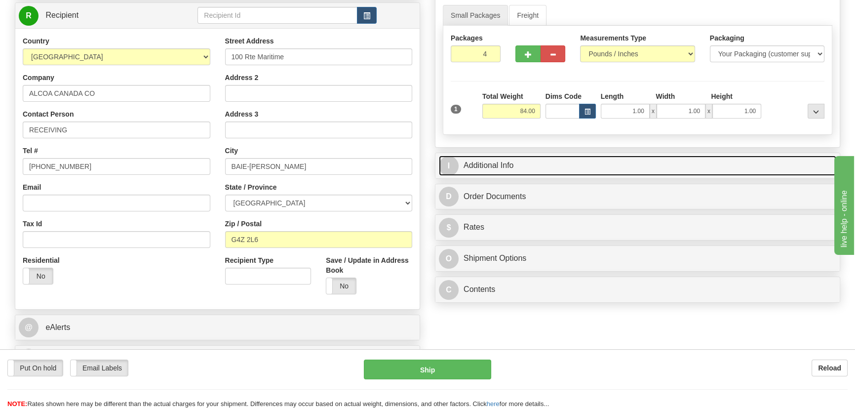
scroll to position [224, 0]
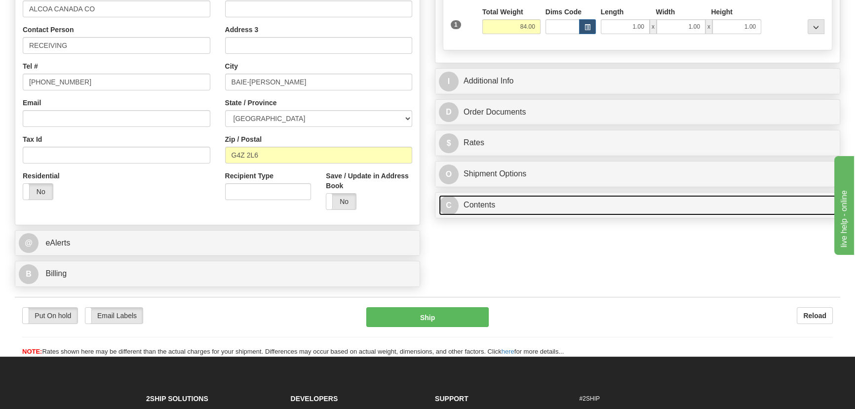
click at [607, 207] on link "C Contents" at bounding box center [637, 205] width 397 height 20
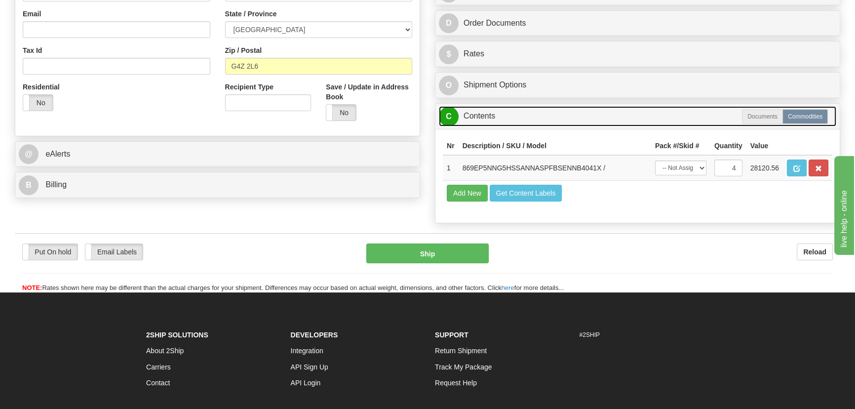
scroll to position [314, 0]
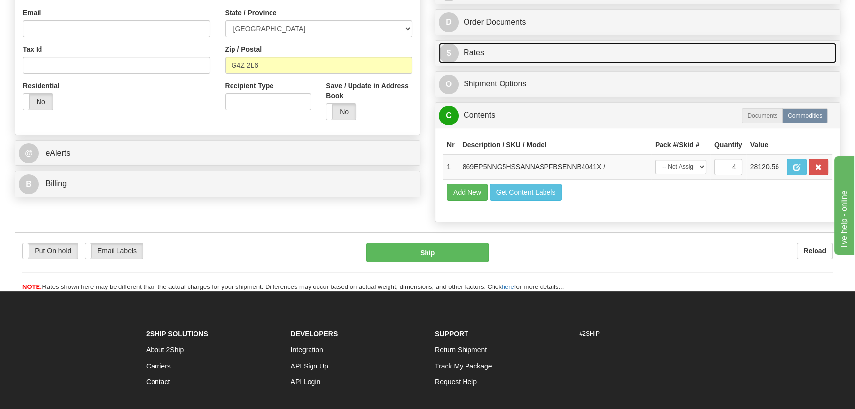
click at [657, 54] on link "$ Rates" at bounding box center [637, 53] width 397 height 20
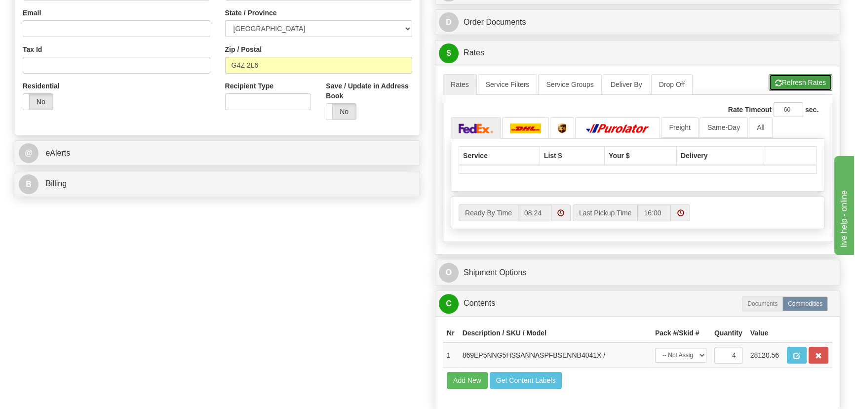
click at [804, 76] on button "Refresh Rates" at bounding box center [801, 82] width 64 height 17
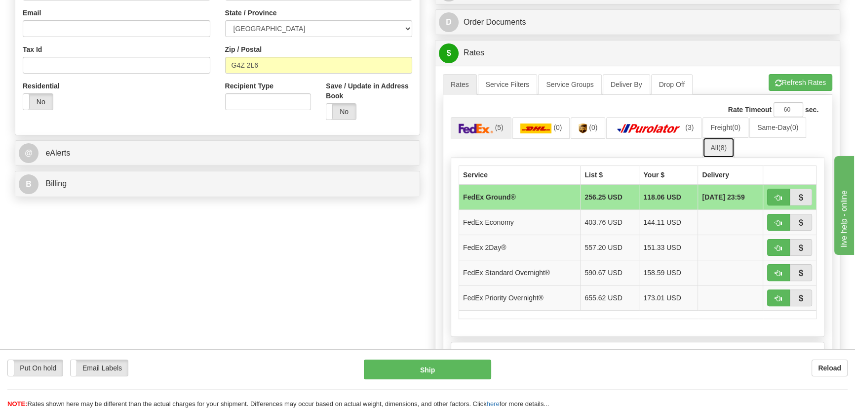
click at [717, 154] on link "All (8)" at bounding box center [719, 147] width 32 height 21
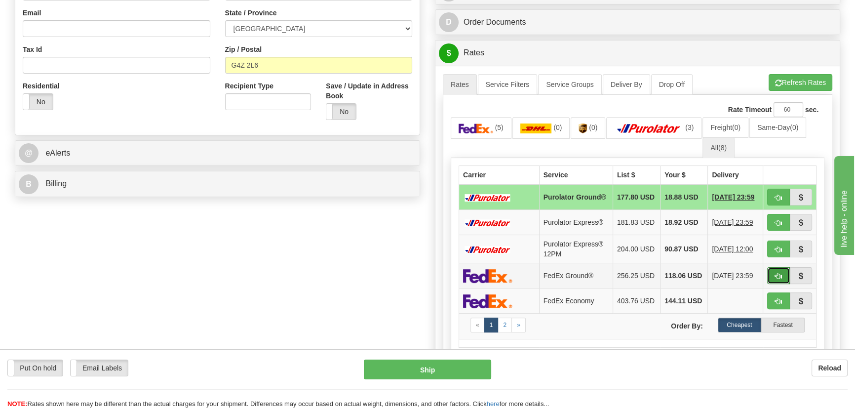
click at [775, 279] on span "button" at bounding box center [778, 276] width 7 height 6
type input "92"
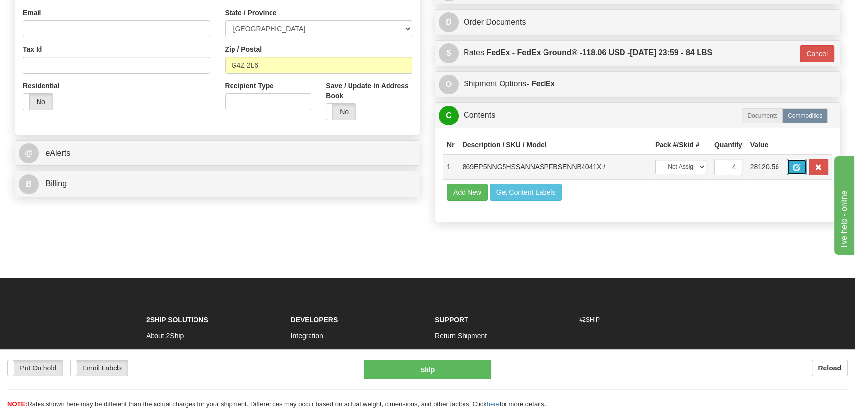
click at [799, 170] on span "button" at bounding box center [796, 167] width 7 height 6
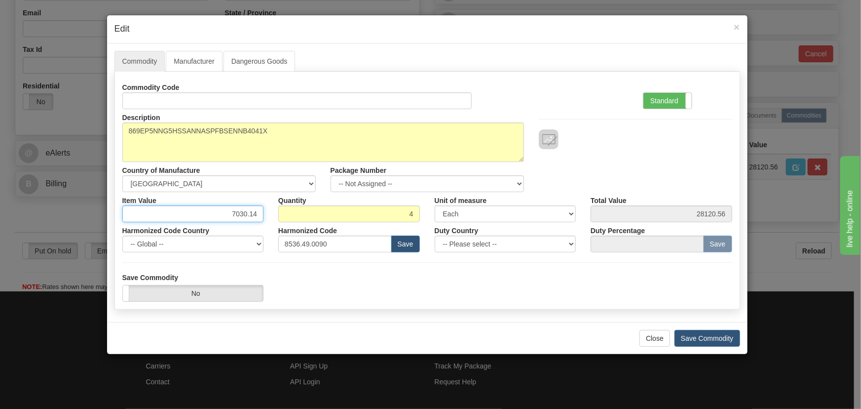
drag, startPoint x: 232, startPoint y: 209, endPoint x: 269, endPoint y: 219, distance: 38.9
click at [272, 218] on div "Item Value 7030.14 Quantity 4 Unit of measure 3 Thousand Square Inches Adjustme…" at bounding box center [427, 207] width 625 height 30
paste input "4.738,2"
type input "4738.24"
type input "18952.96"
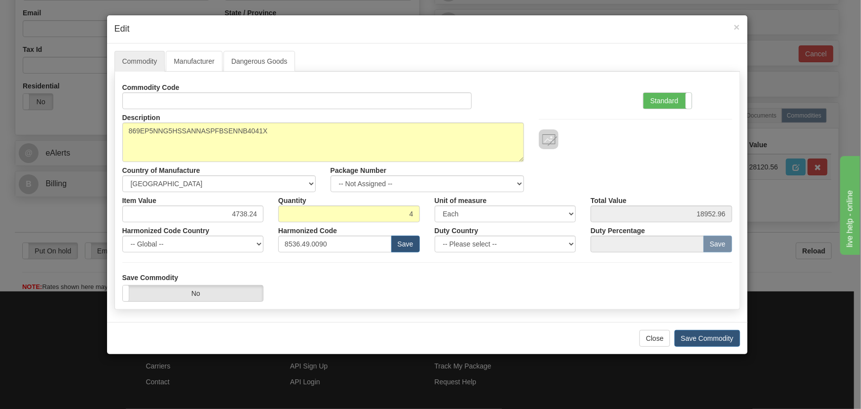
click at [533, 99] on div "Commodity Code Standard Advanced" at bounding box center [427, 94] width 625 height 30
click at [701, 337] on button "Save Commodity" at bounding box center [708, 338] width 66 height 17
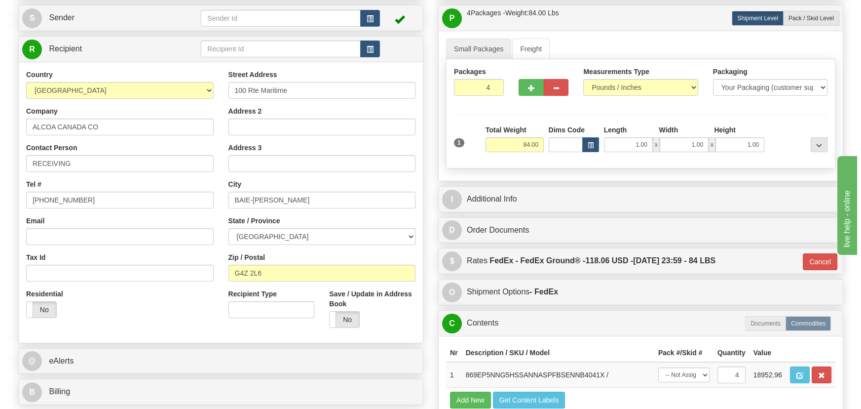
scroll to position [89, 0]
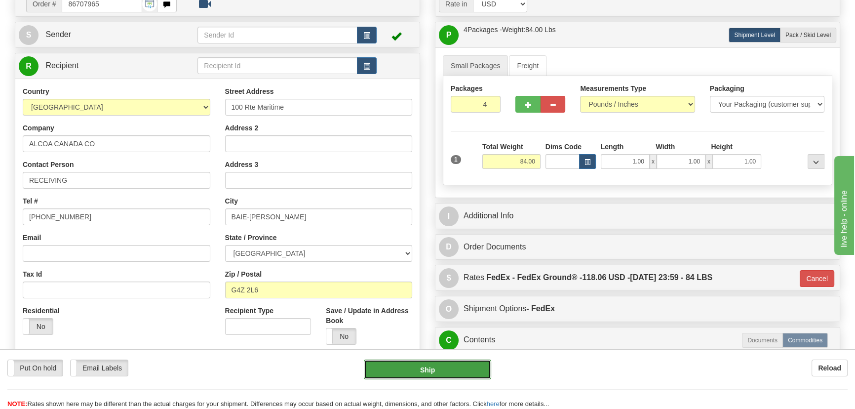
click at [441, 370] on button "Ship" at bounding box center [428, 369] width 128 height 20
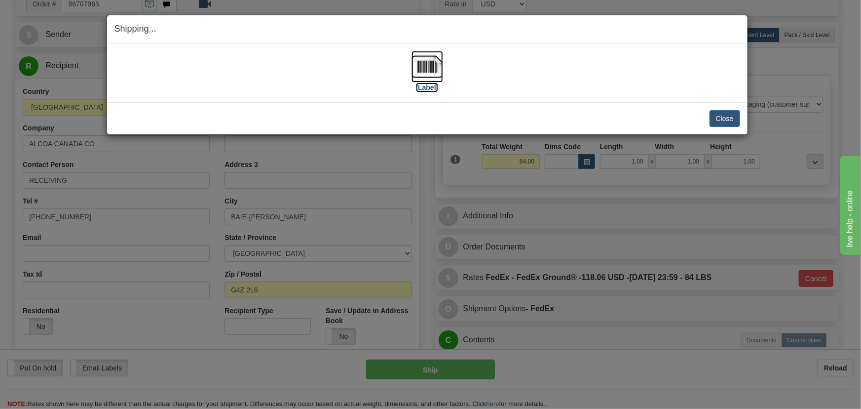
click at [433, 67] on img at bounding box center [428, 67] width 32 height 32
click at [720, 118] on button "Close" at bounding box center [725, 118] width 31 height 17
